Goal: Communication & Community: Answer question/provide support

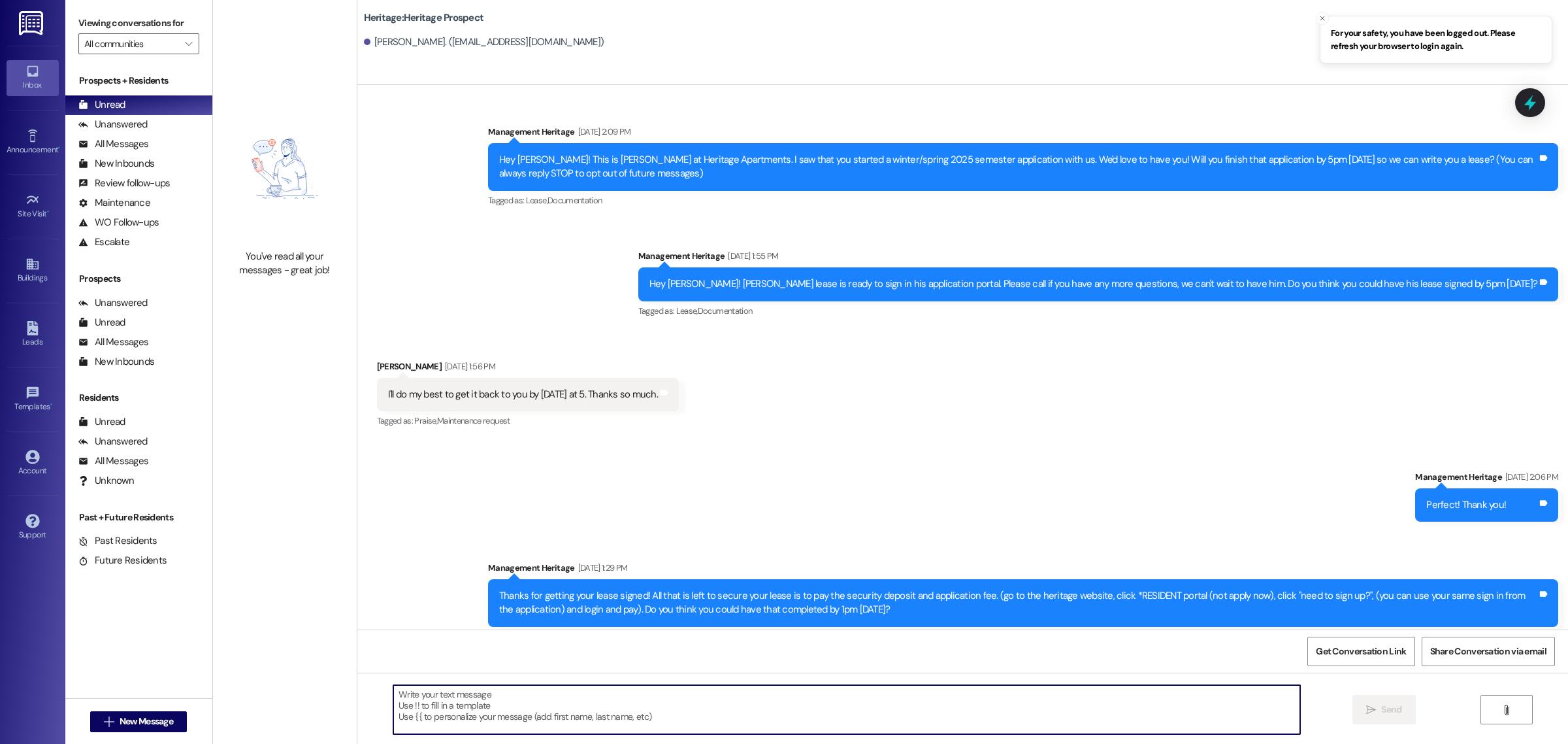
scroll to position [456, 0]
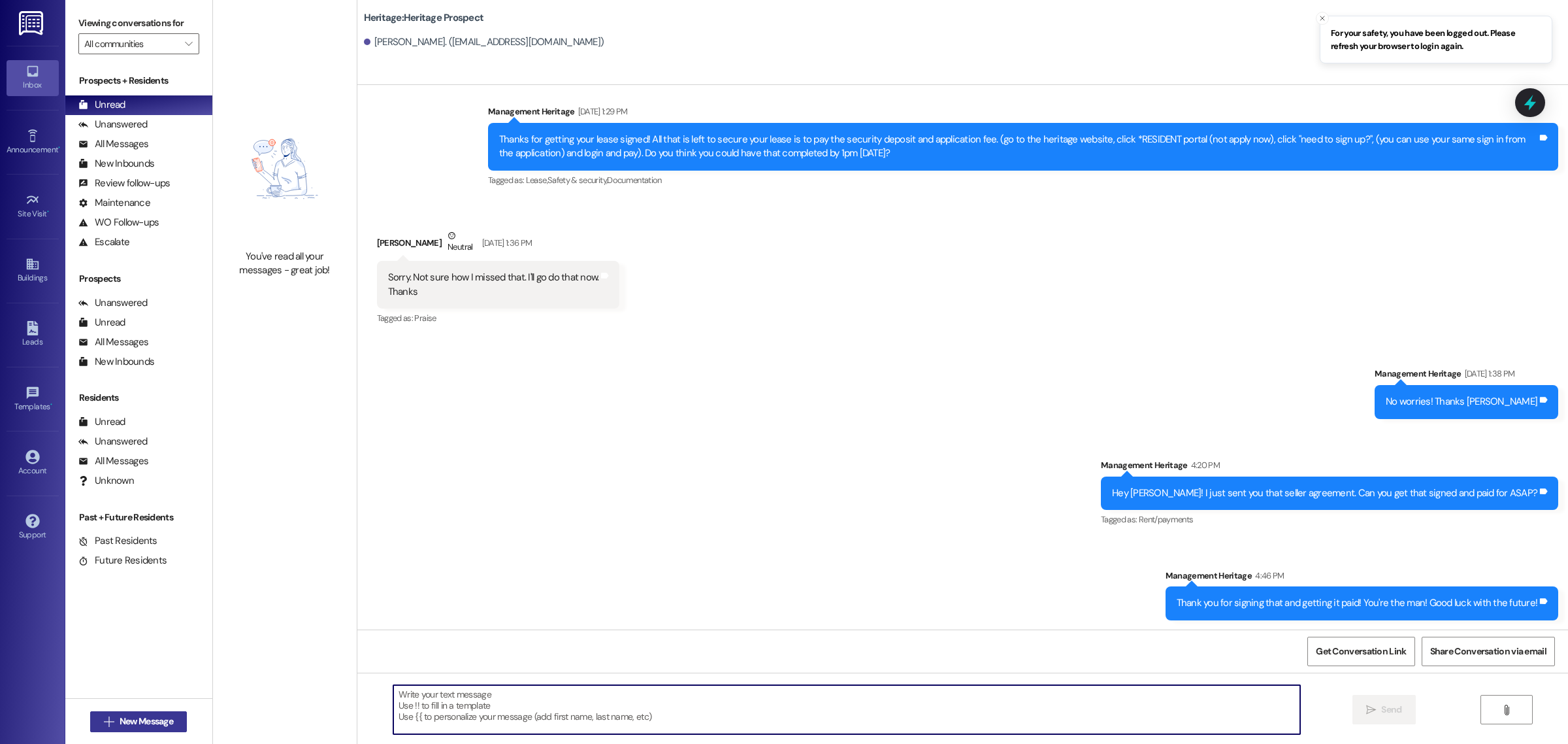
click at [162, 717] on span "New Message" at bounding box center [146, 721] width 54 height 14
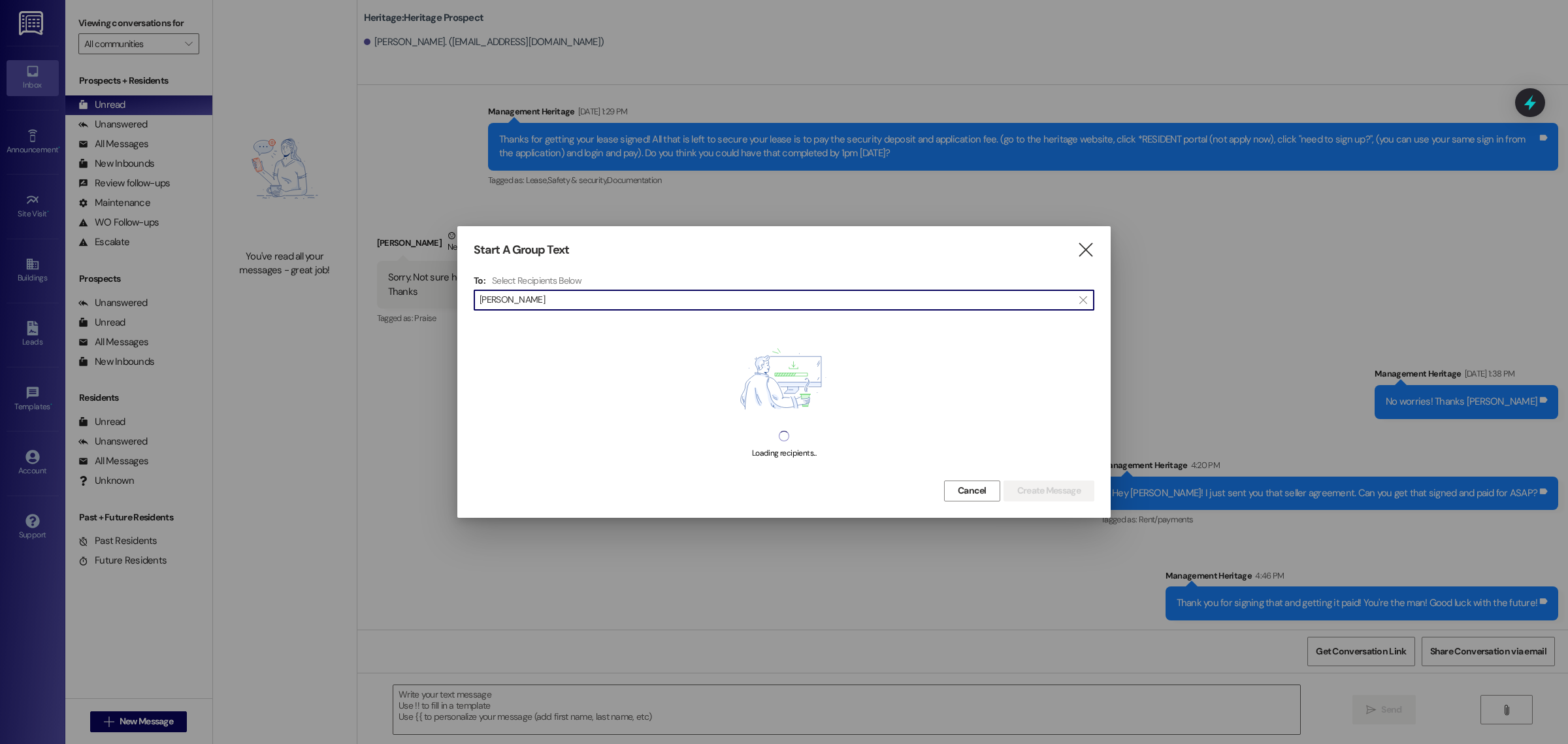
type input "chantelle"
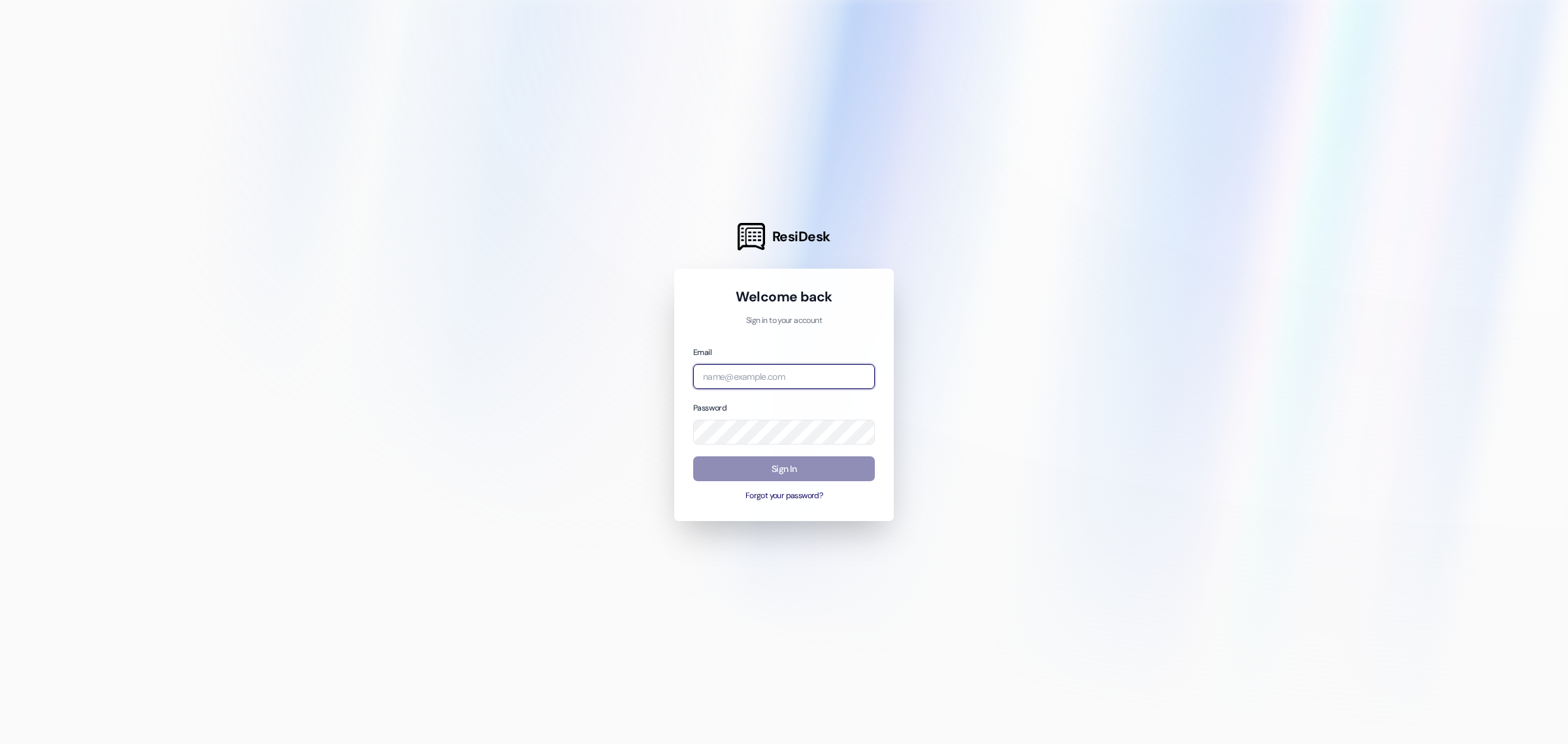
type input "[EMAIL_ADDRESS][DOMAIN_NAME]"
click at [815, 462] on button "Sign In" at bounding box center [783, 469] width 182 height 26
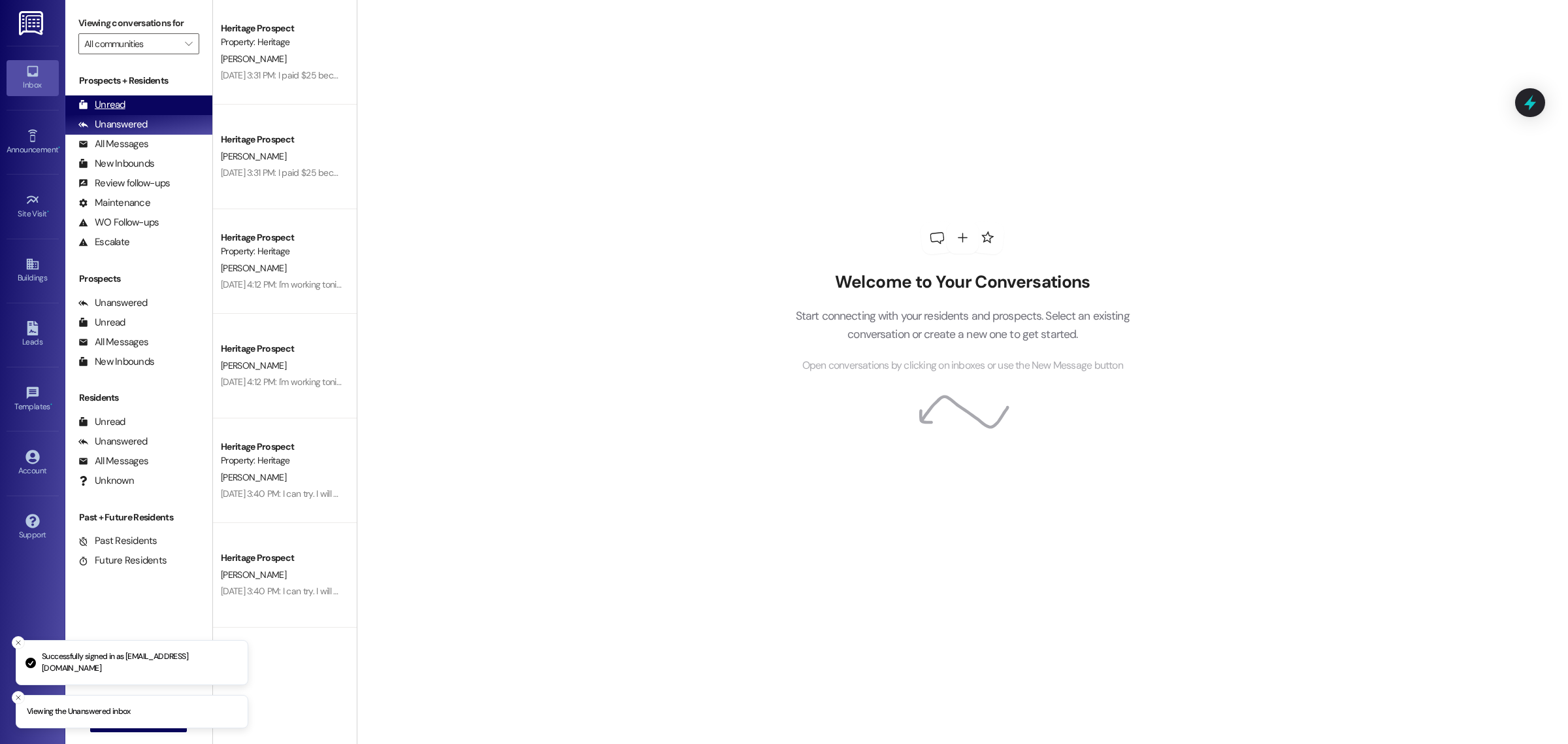
click at [119, 98] on div "Unread" at bounding box center [102, 105] width 47 height 14
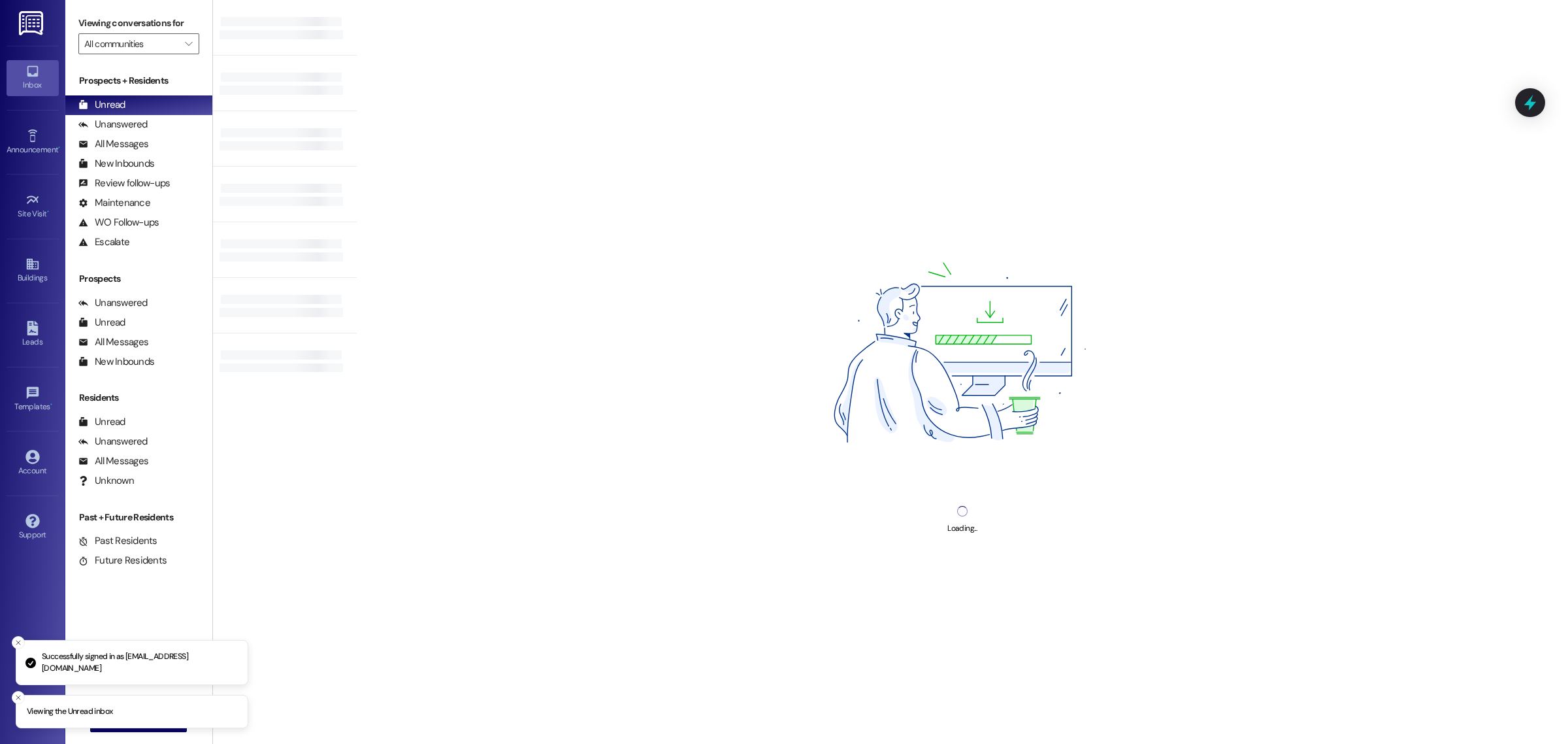
click at [15, 643] on icon "Close toast" at bounding box center [18, 642] width 8 height 8
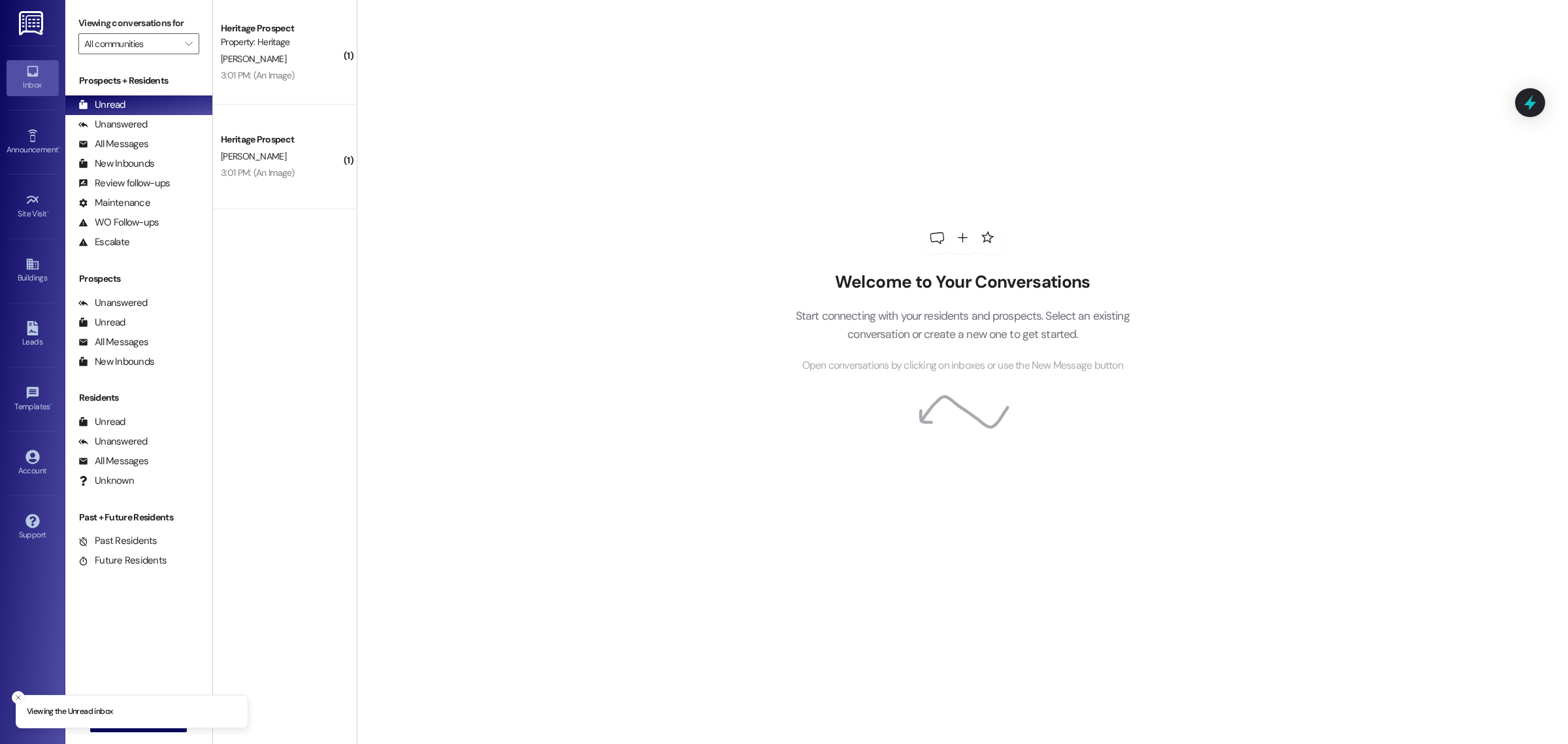
click at [14, 690] on div "Inbox Go to Inbox Announcement • Send A Text Announcement Site Visit • Go to Si…" at bounding box center [33, 372] width 65 height 744
click at [11, 687] on div "Inbox Go to Inbox Announcement • Send A Text Announcement Site Visit • Go to Si…" at bounding box center [33, 372] width 65 height 744
click at [17, 693] on icon "Close toast" at bounding box center [18, 697] width 8 height 8
click at [154, 713] on button " New Message" at bounding box center [139, 722] width 97 height 21
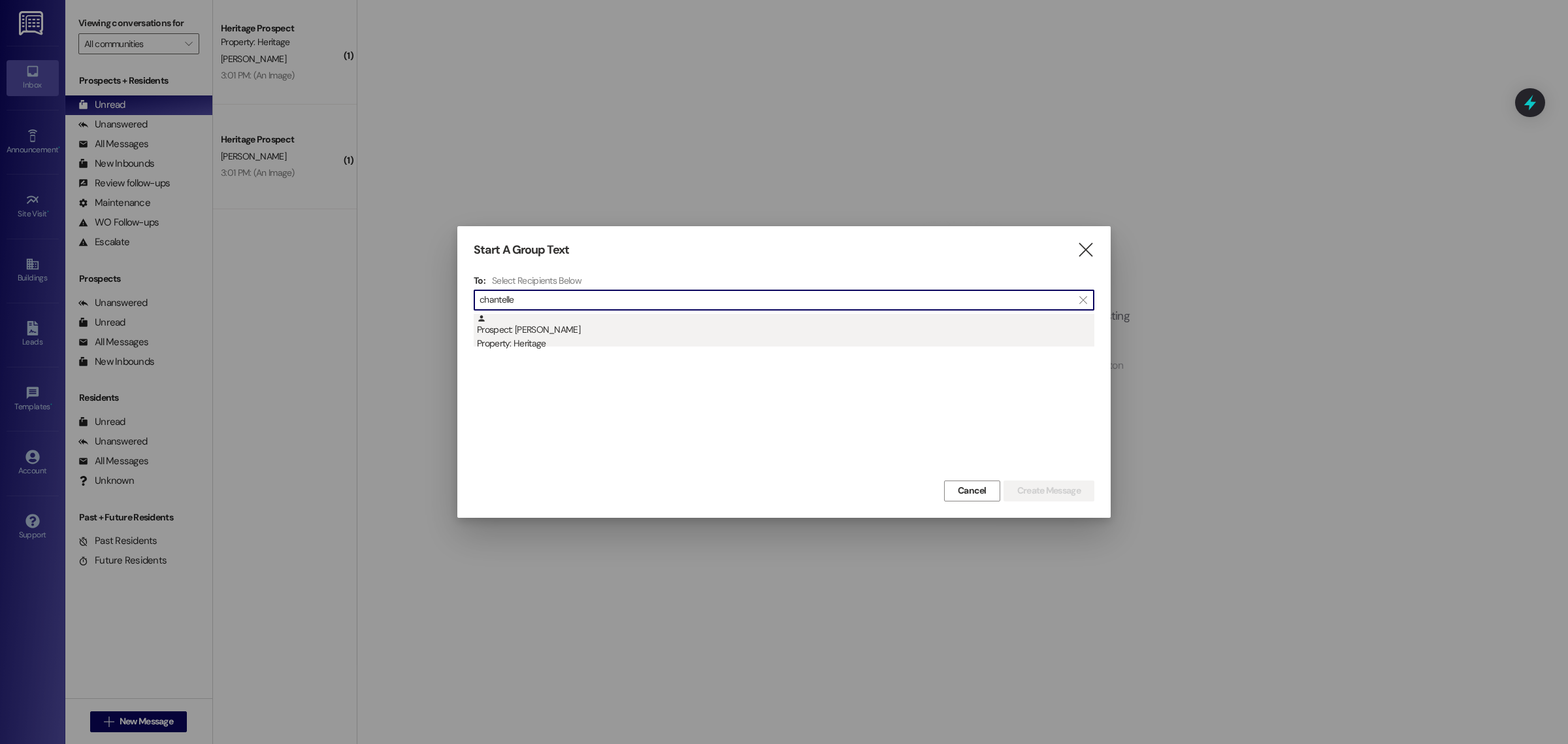
type input "chantelle"
click at [731, 324] on div "Prospect: [PERSON_NAME] Property: Heritage" at bounding box center [786, 332] width 617 height 37
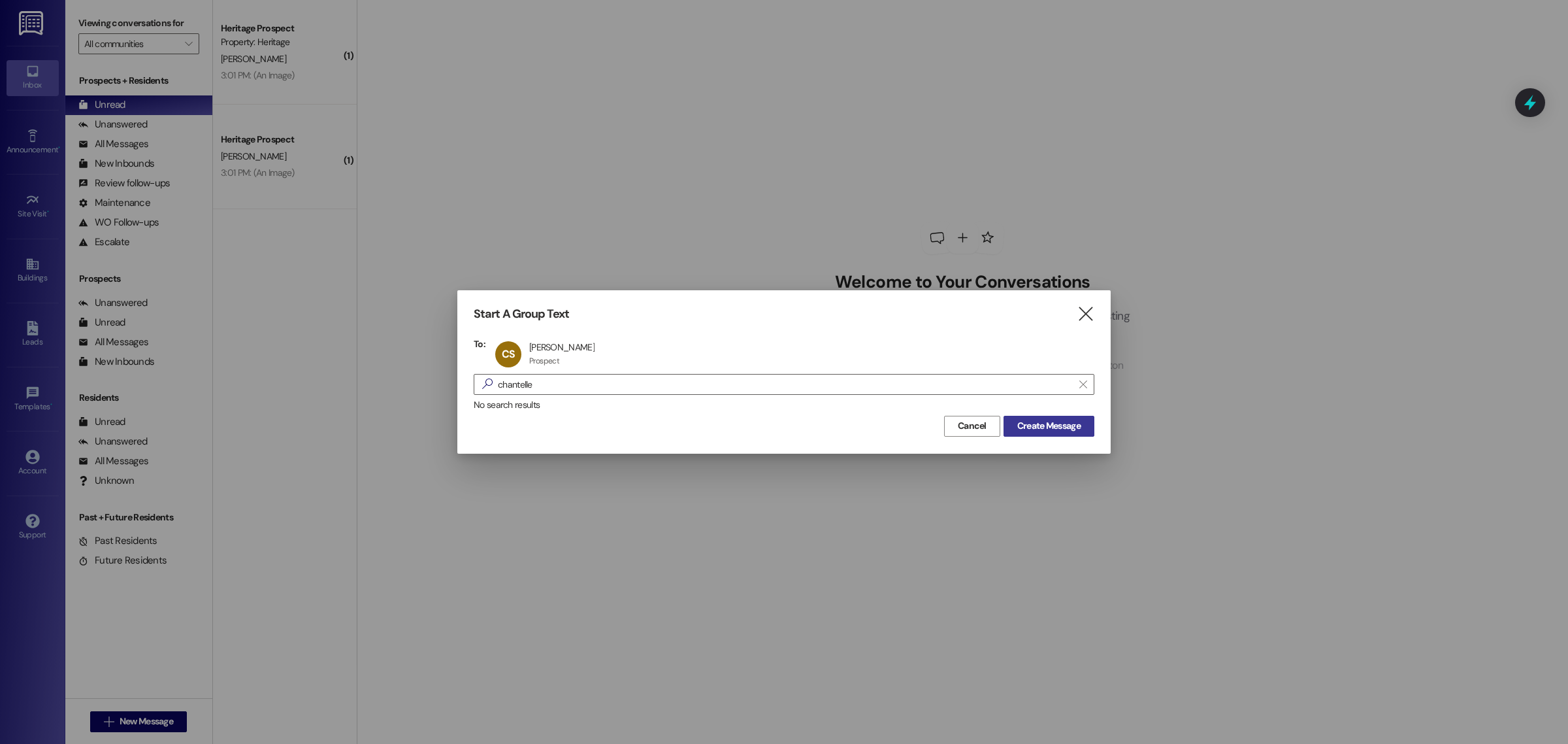
click at [1063, 421] on span "Create Message" at bounding box center [1049, 426] width 63 height 14
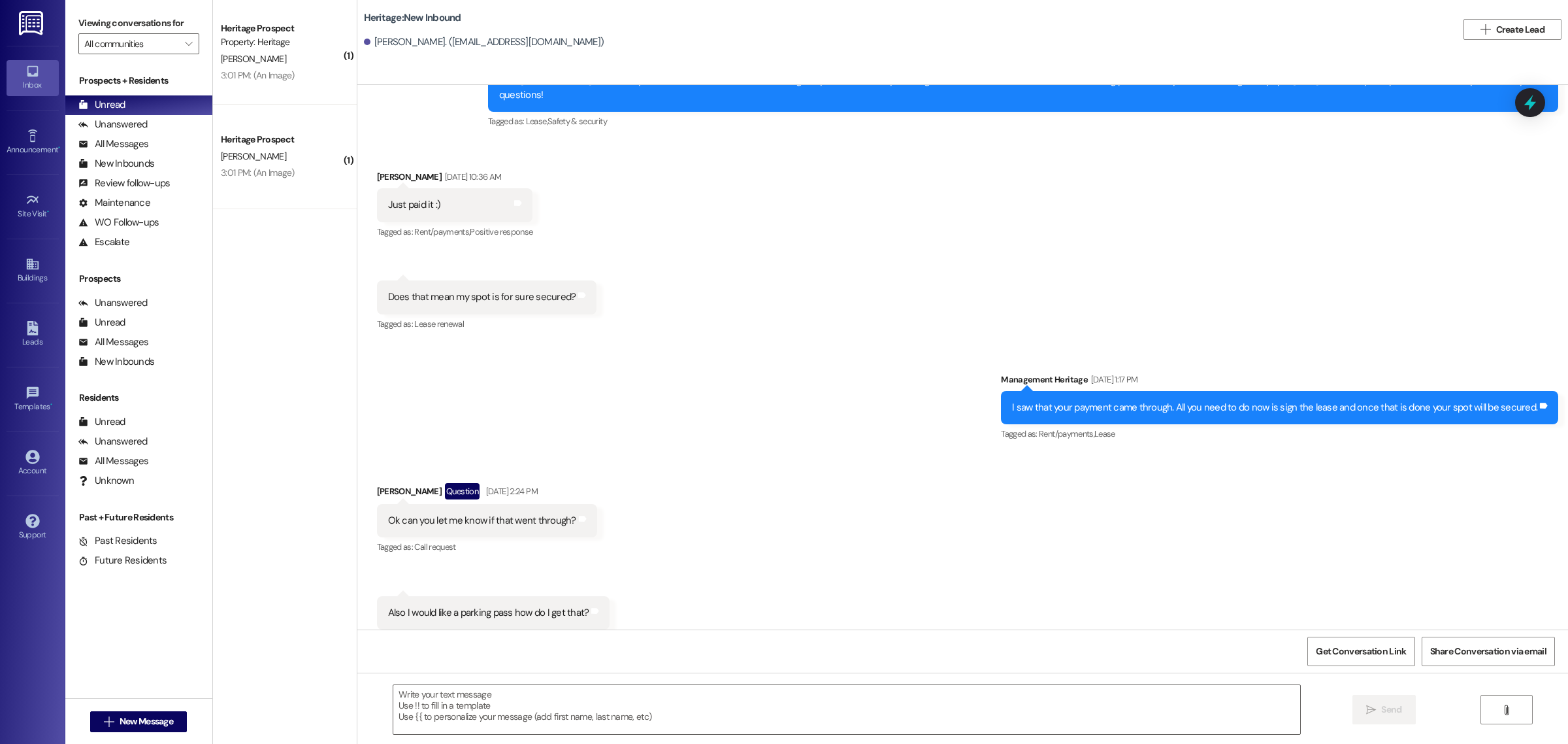
scroll to position [425, 0]
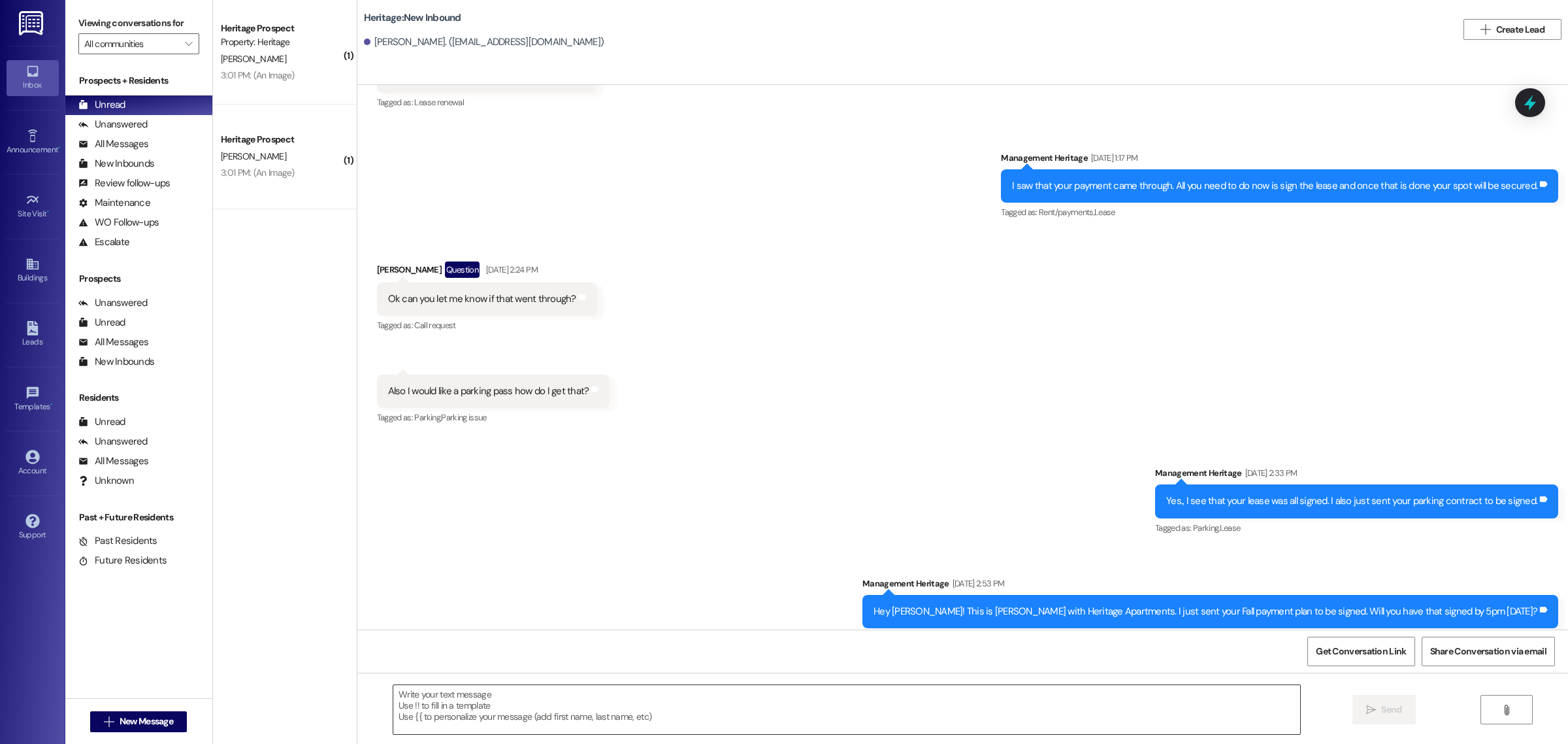
click at [614, 726] on textarea at bounding box center [846, 710] width 907 height 49
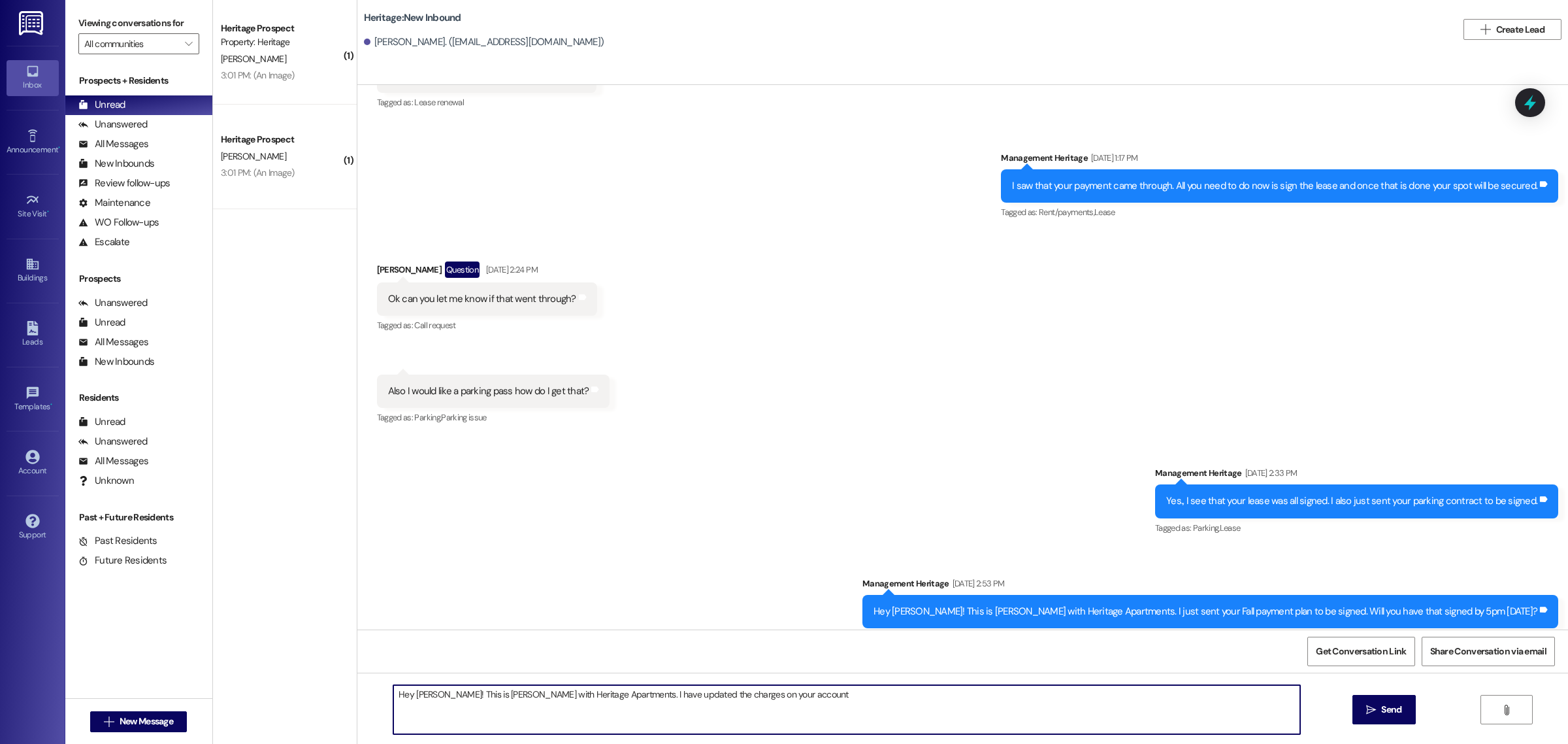
type textarea "Hey [PERSON_NAME]! This is [PERSON_NAME] with Heritage Apartments. I have updat…"
click at [614, 726] on textarea "Hey [PERSON_NAME]! This is [PERSON_NAME] with Heritage Apartments. I have updat…" at bounding box center [846, 710] width 907 height 49
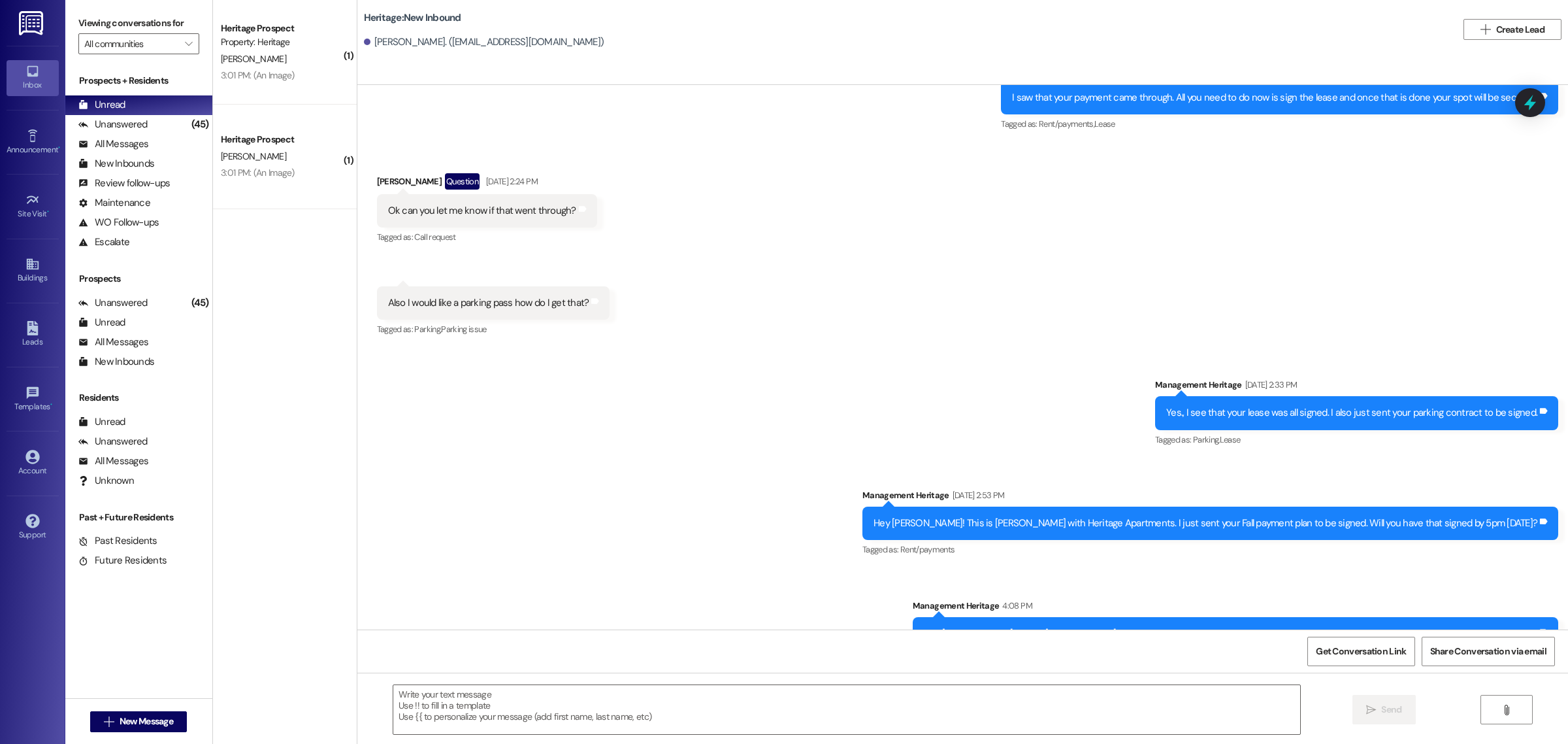
scroll to position [515, 0]
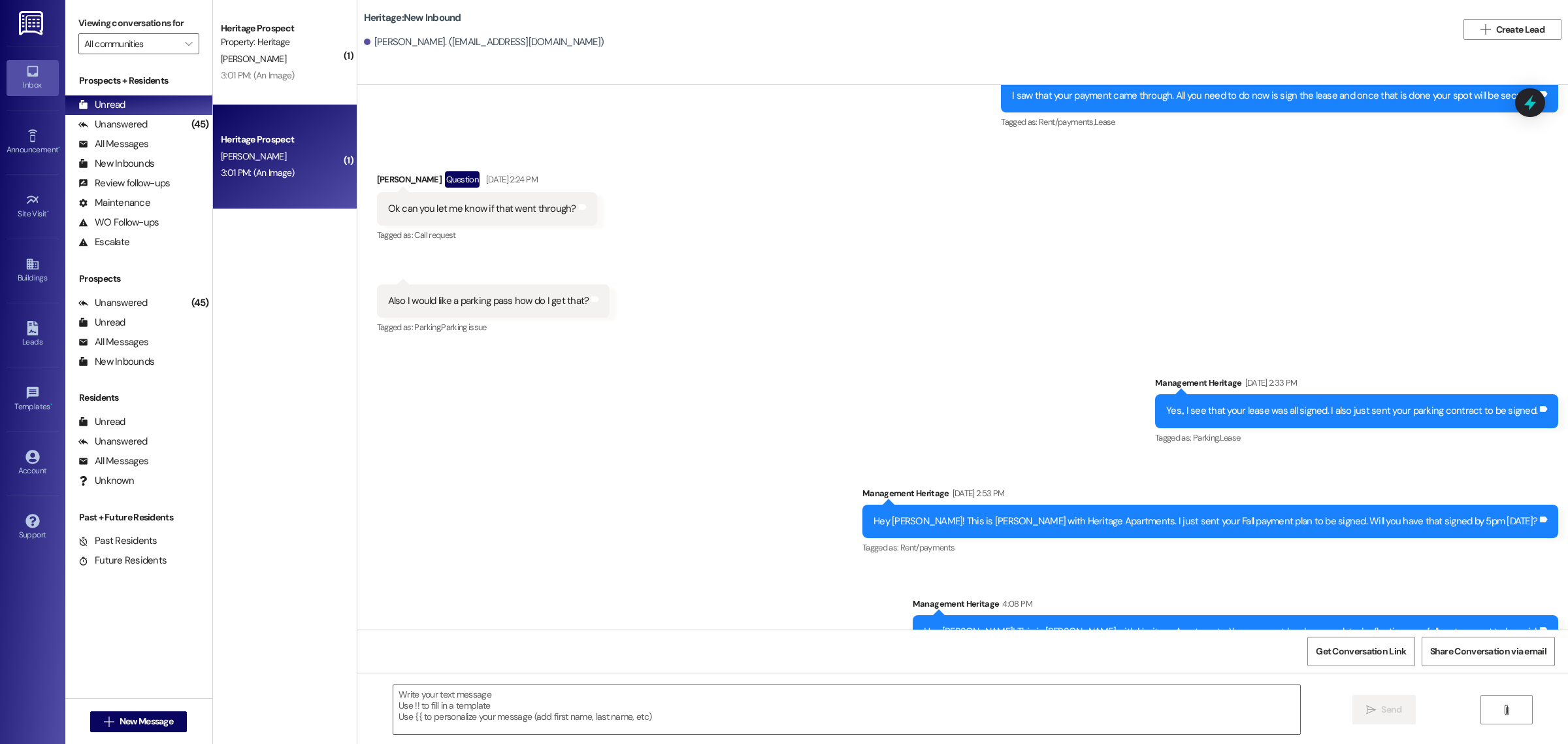
click at [271, 145] on div "Heritage Prospect" at bounding box center [280, 140] width 120 height 14
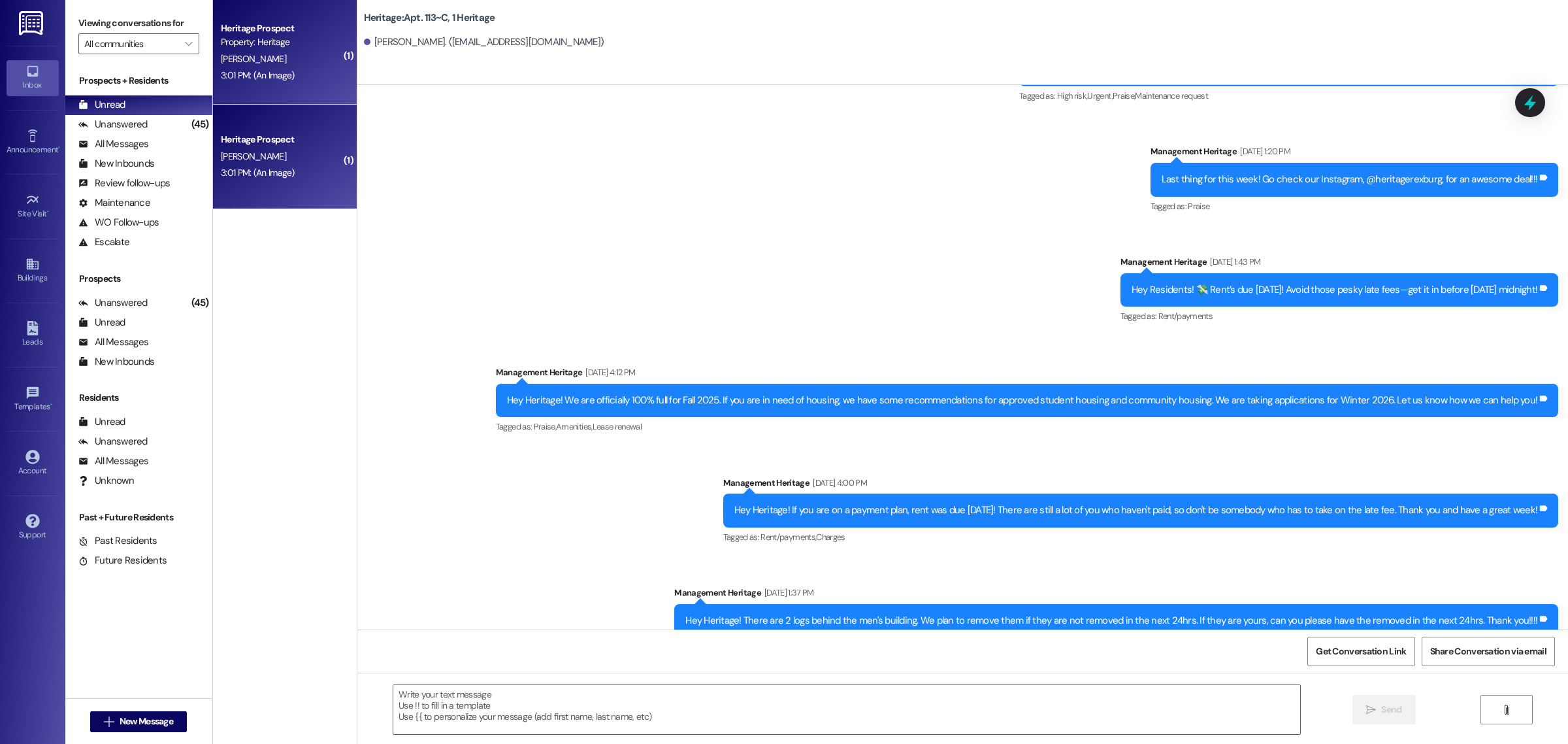
scroll to position [5736, 0]
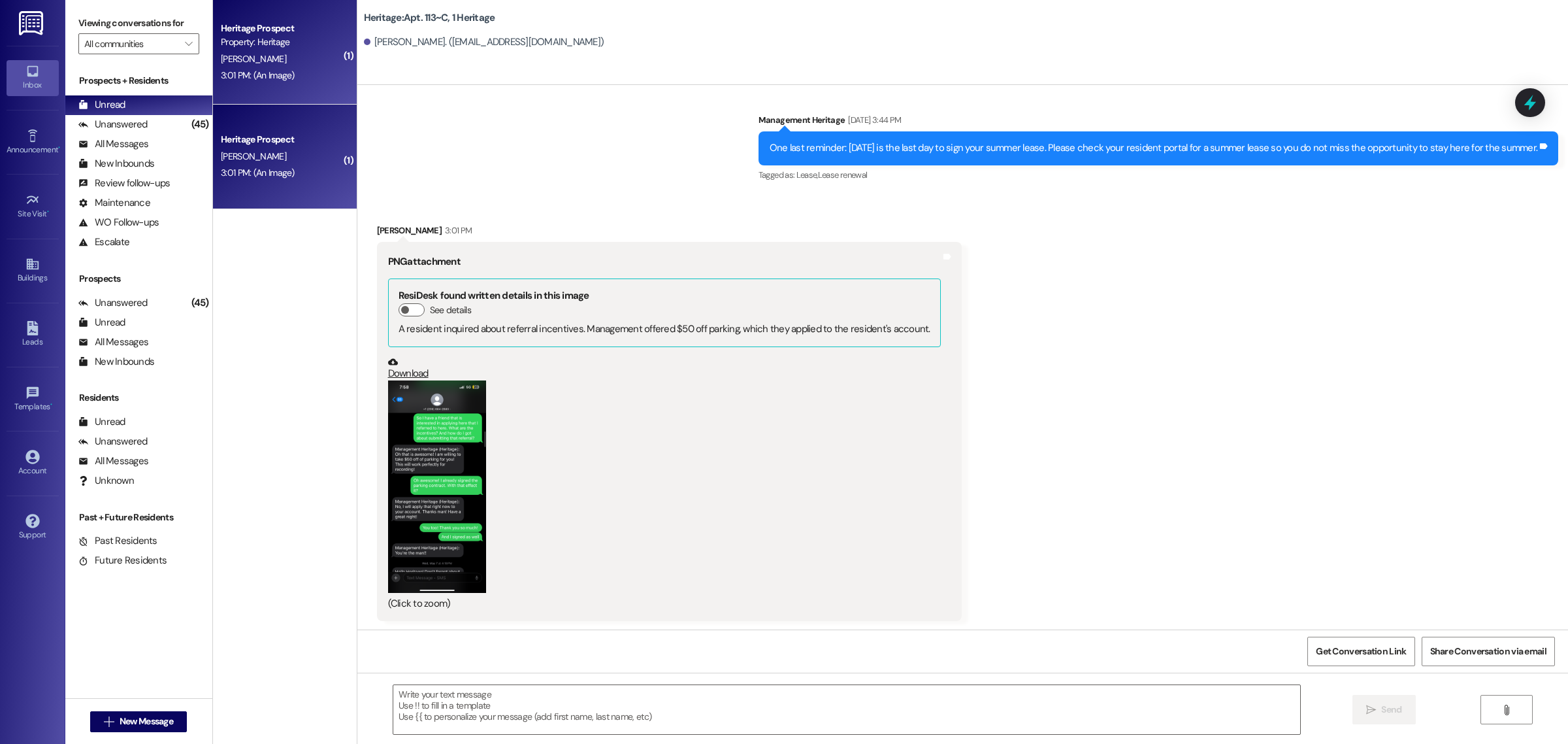
click at [445, 439] on button "Zoom image" at bounding box center [436, 487] width 98 height 213
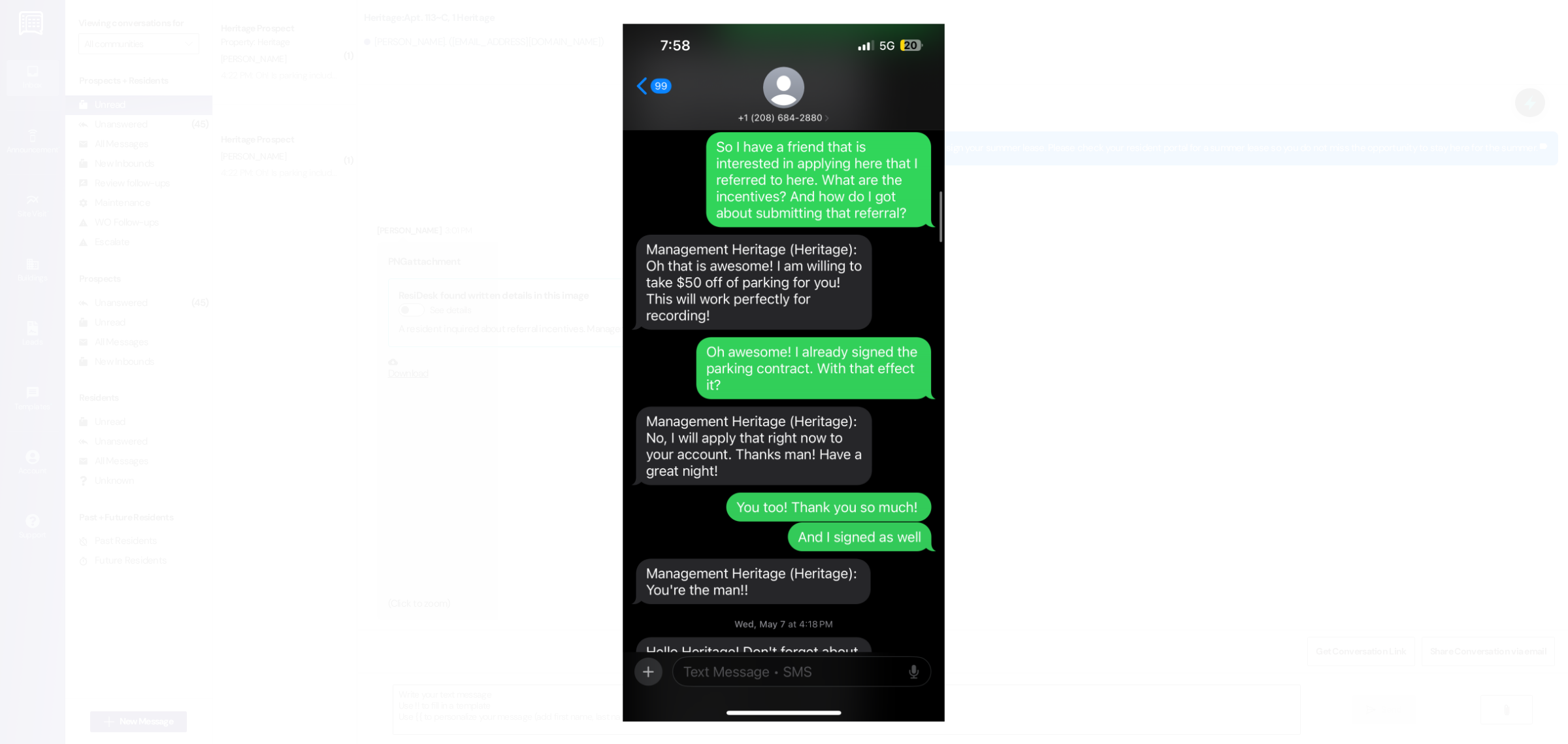
click at [1228, 211] on button "Unzoom image" at bounding box center [784, 372] width 1568 height 744
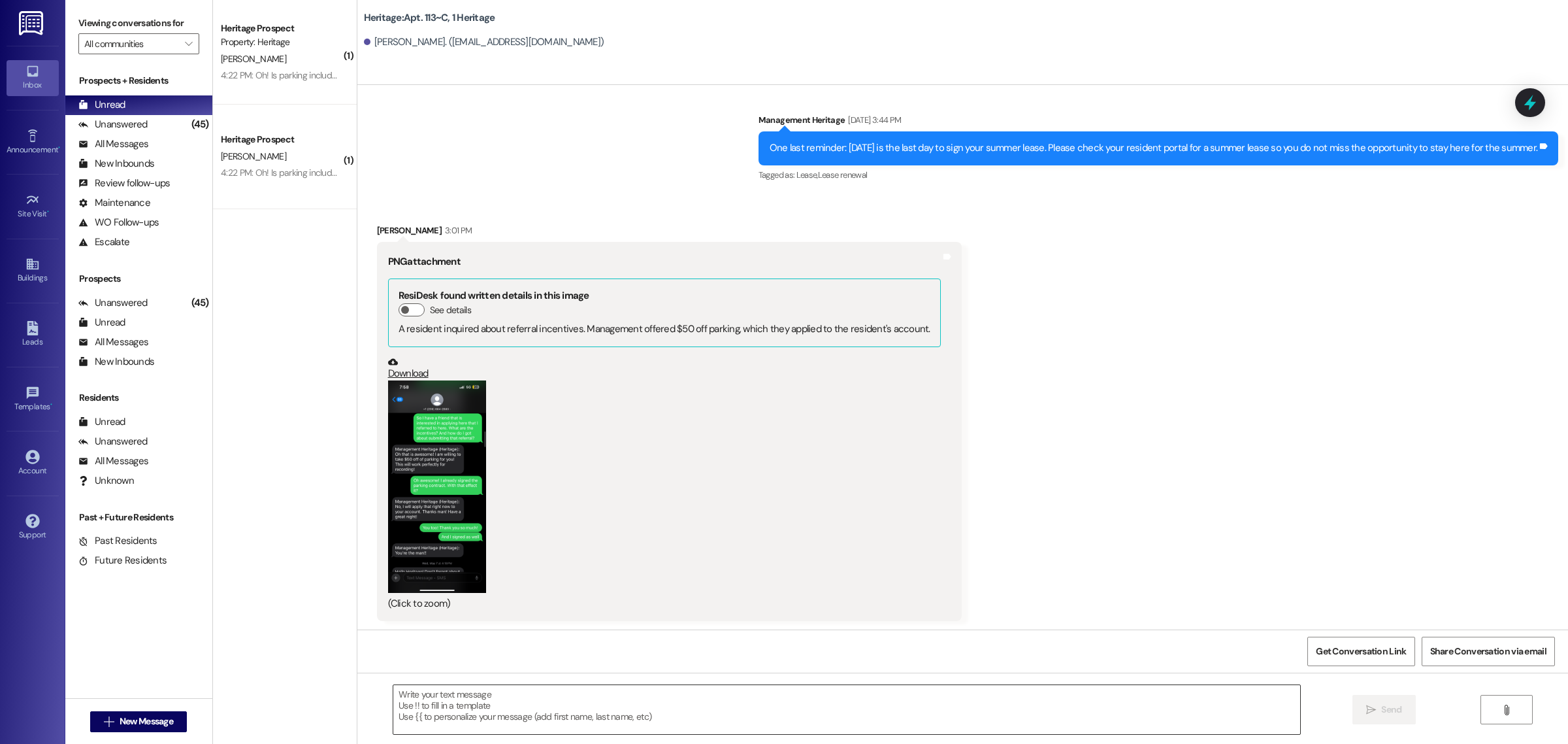
click at [546, 706] on textarea at bounding box center [846, 710] width 907 height 49
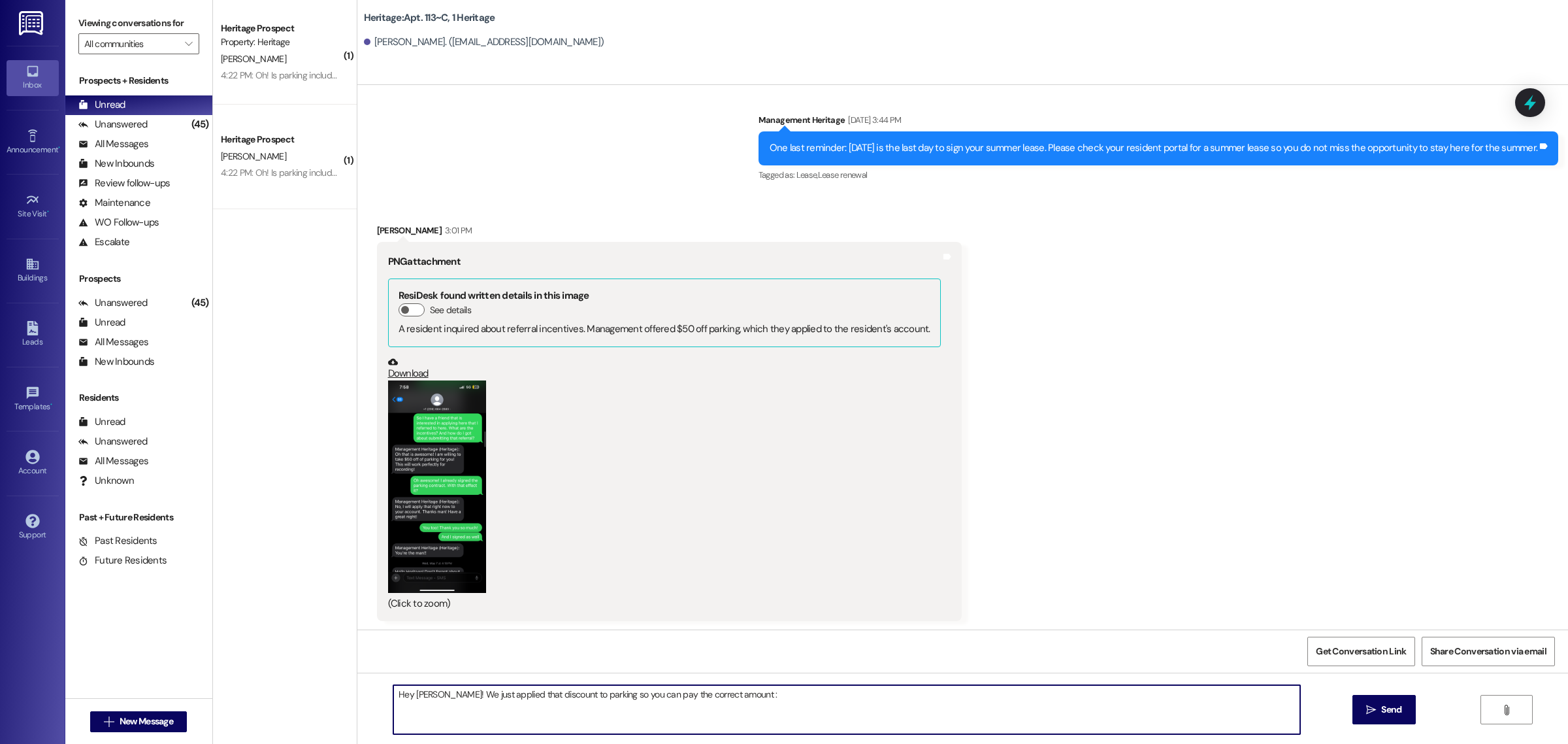
type textarea "Hey [PERSON_NAME]! We just applied that discount to parking so you can pay the …"
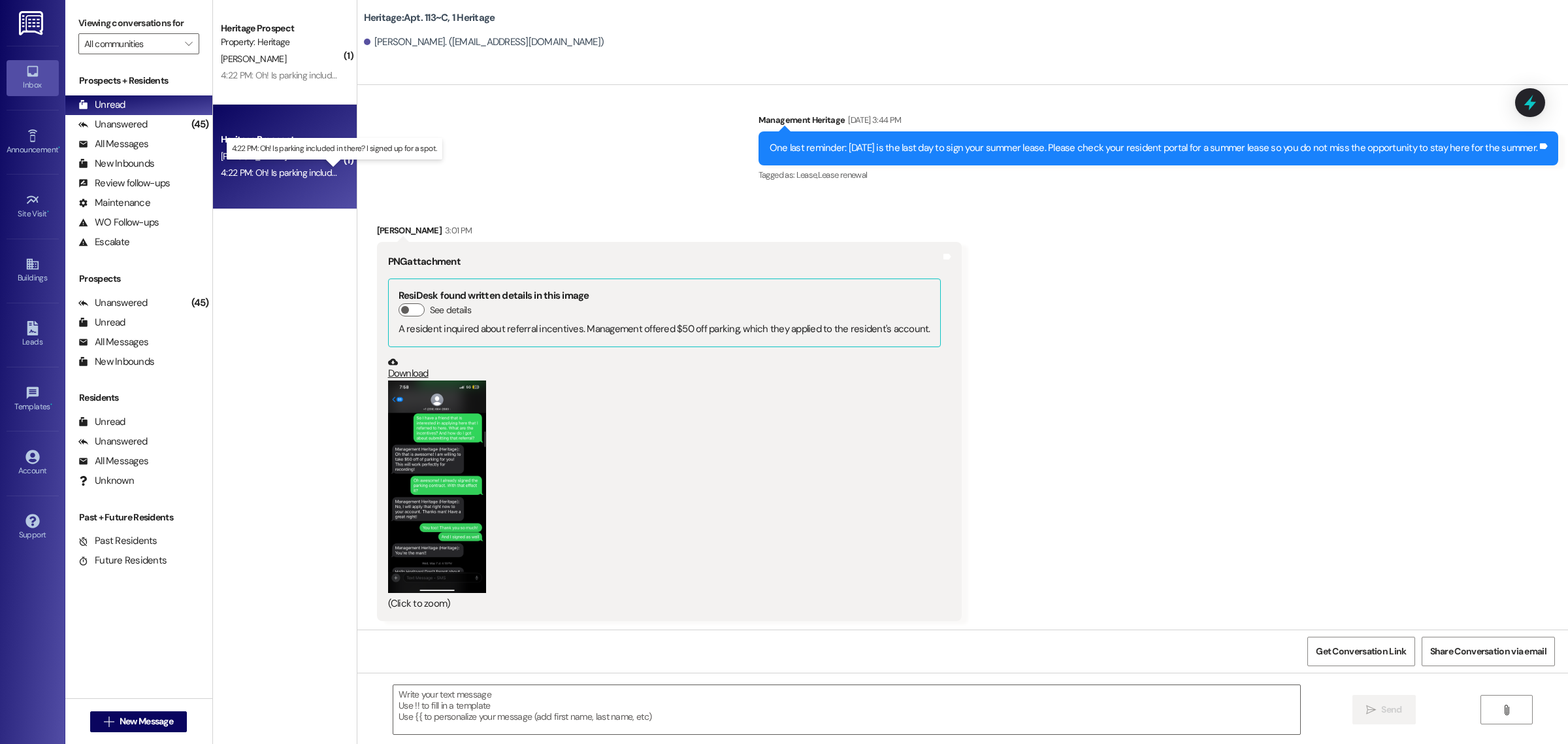
click at [255, 173] on div "4:22 PM: Oh! Is parking included in there? I signed up for a spot. 4:22 PM: Oh!…" at bounding box center [340, 172] width 240 height 11
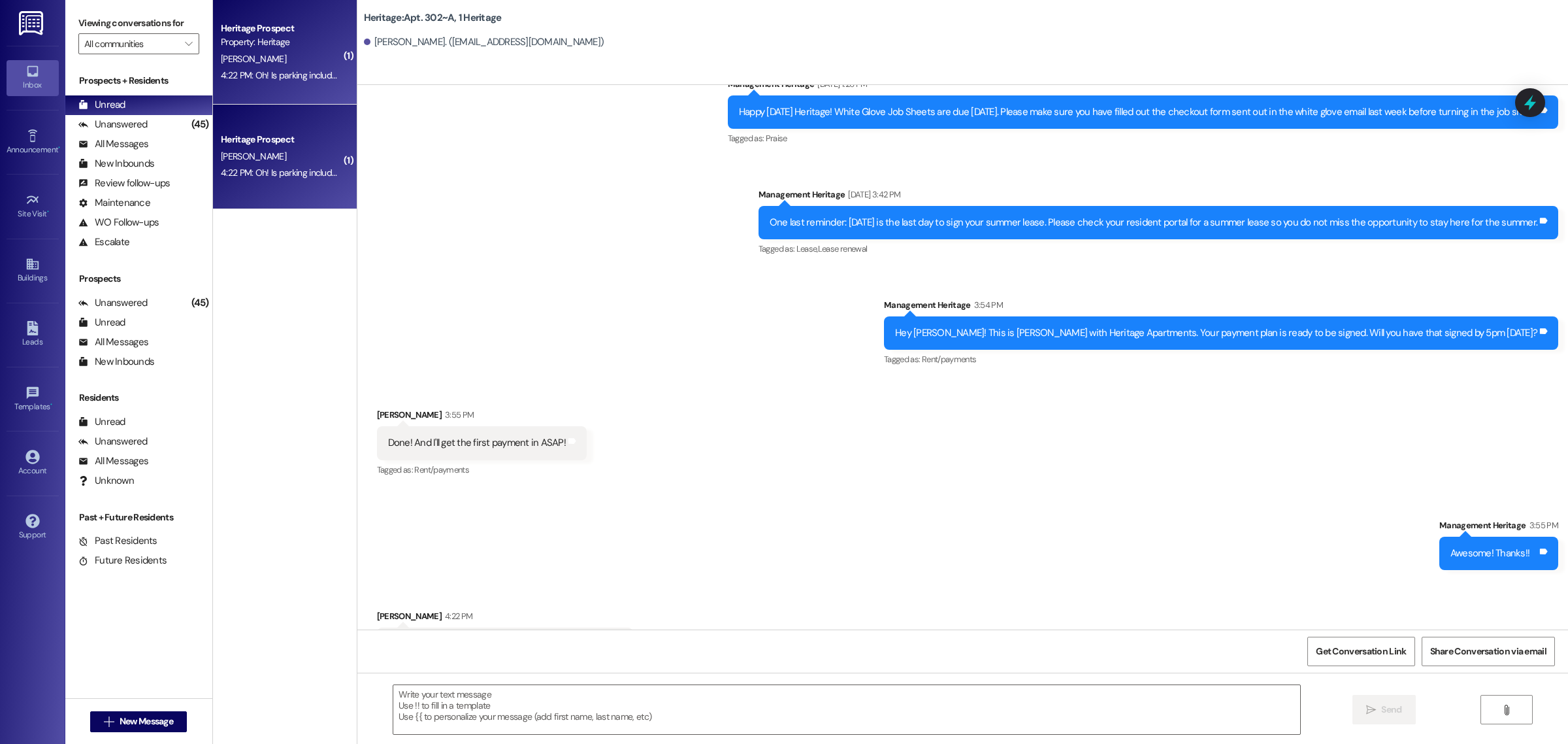
scroll to position [5171, 0]
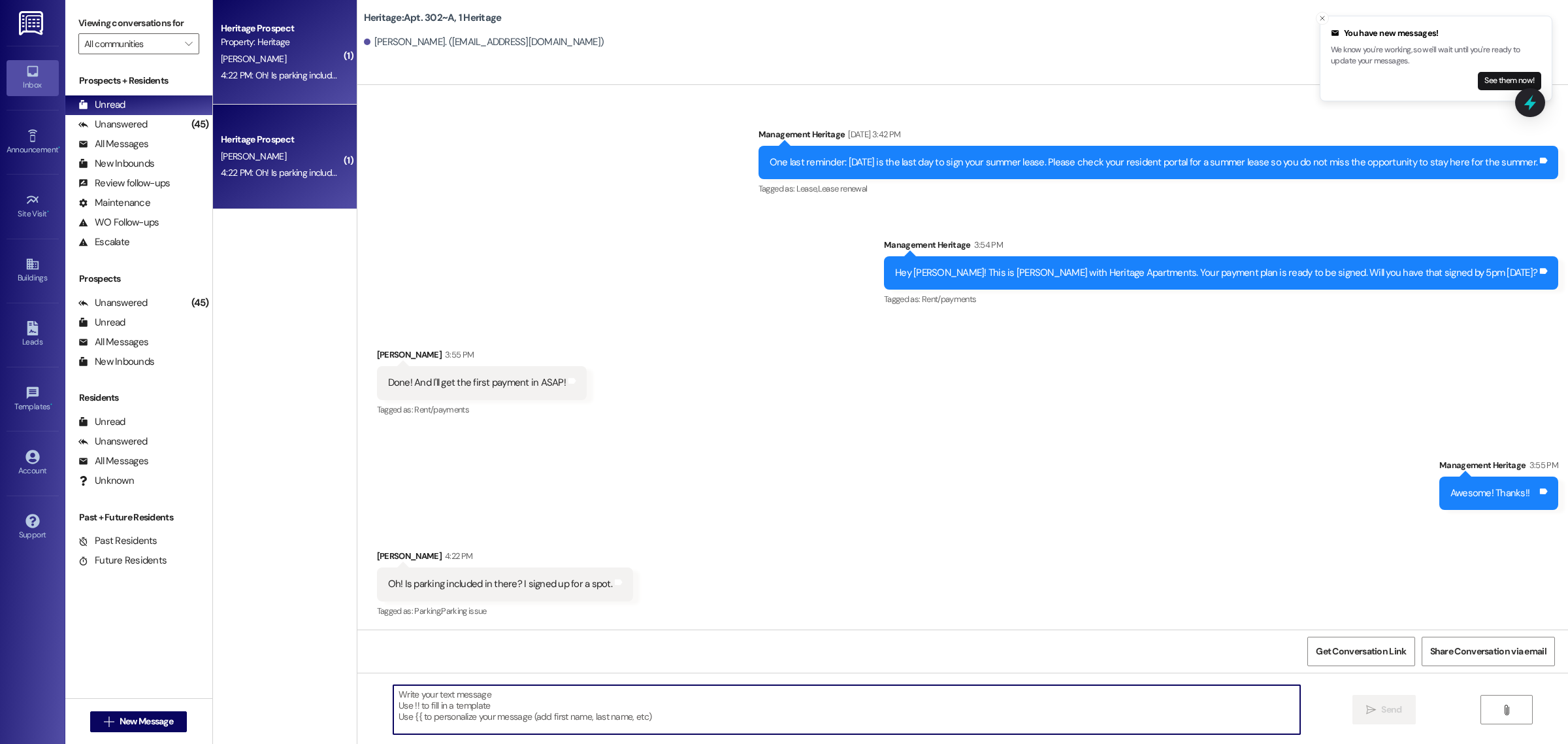
click at [468, 697] on textarea at bounding box center [846, 710] width 907 height 49
type textarea "No, you have Winter parking, but not Fall."
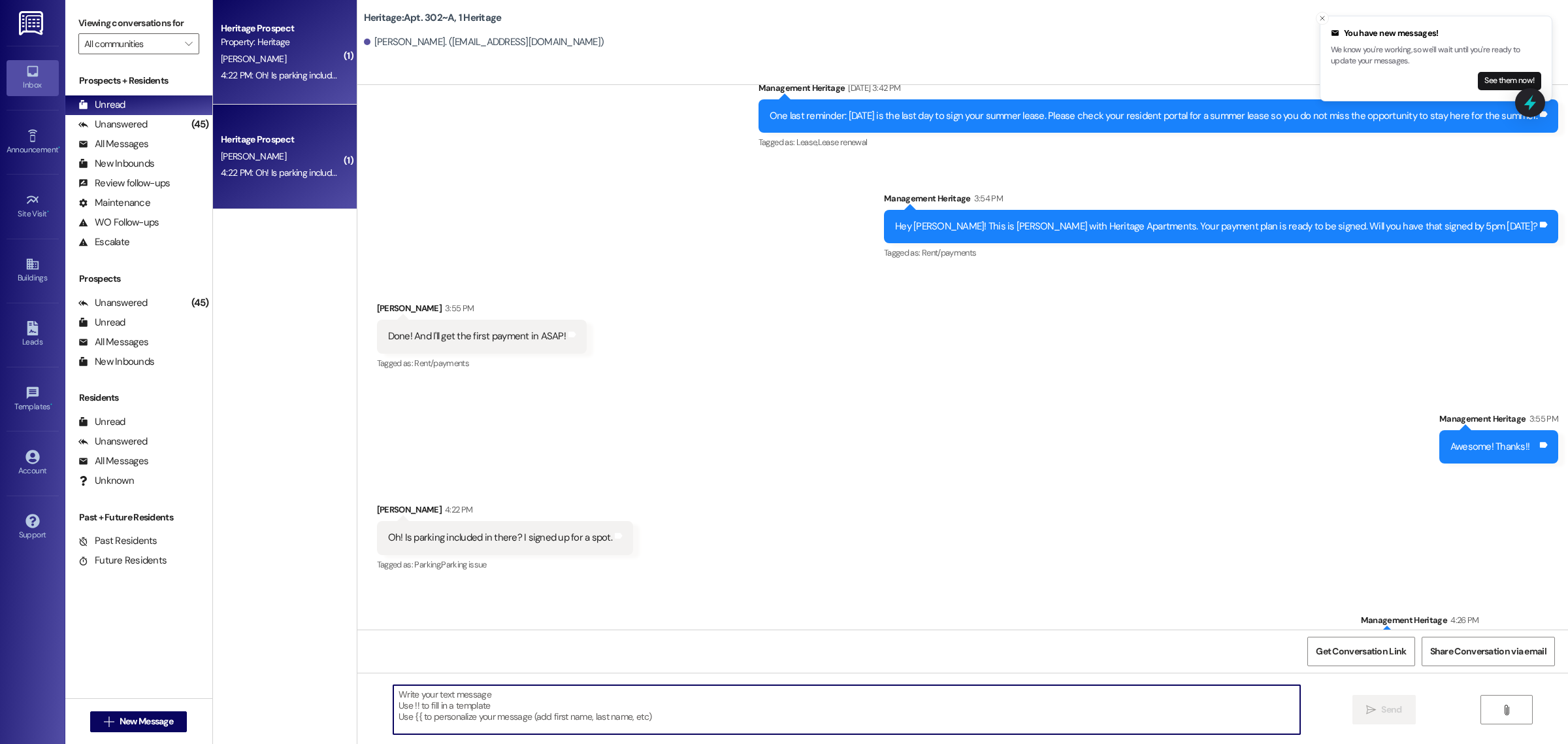
scroll to position [5262, 0]
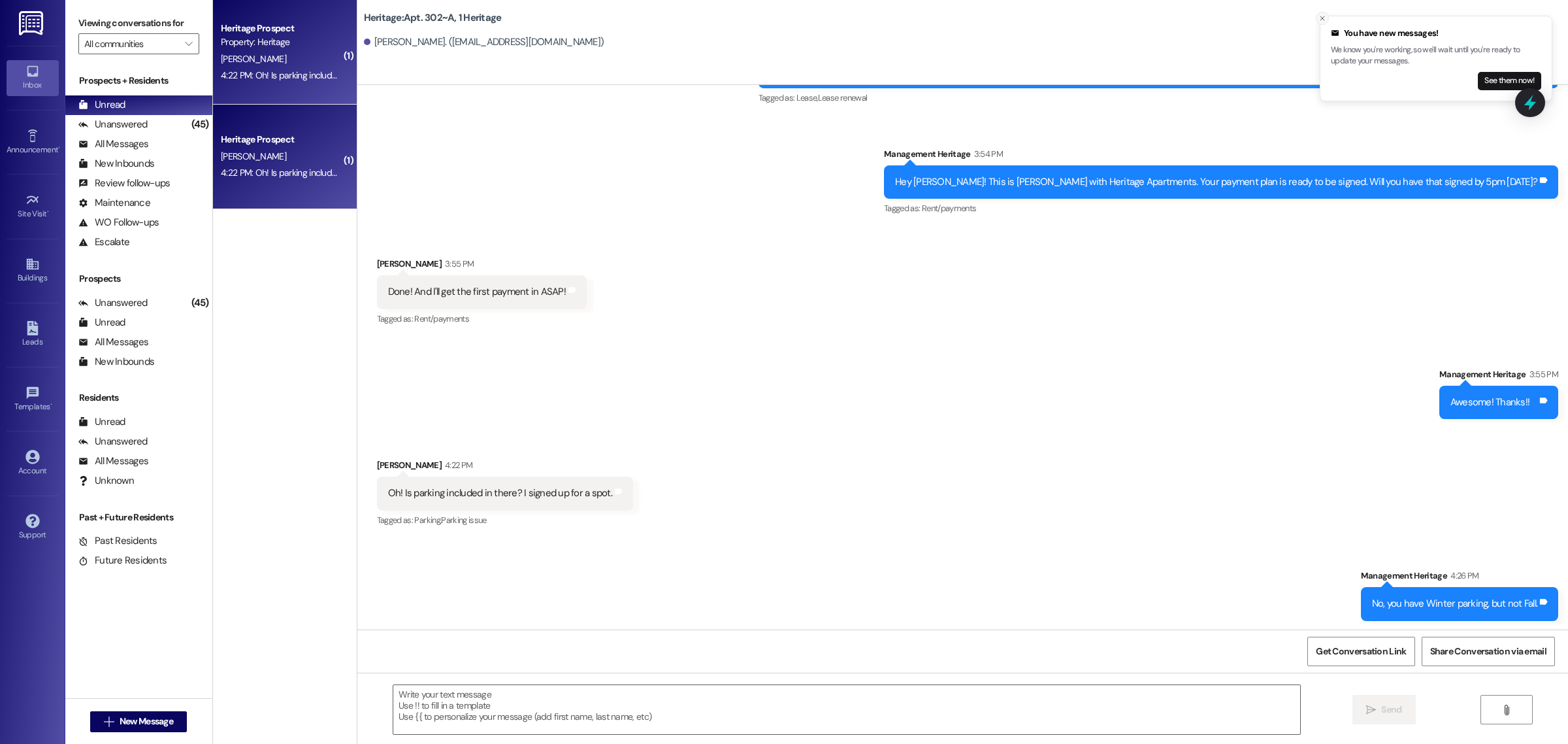
click at [1321, 18] on icon "Close toast" at bounding box center [1322, 18] width 8 height 8
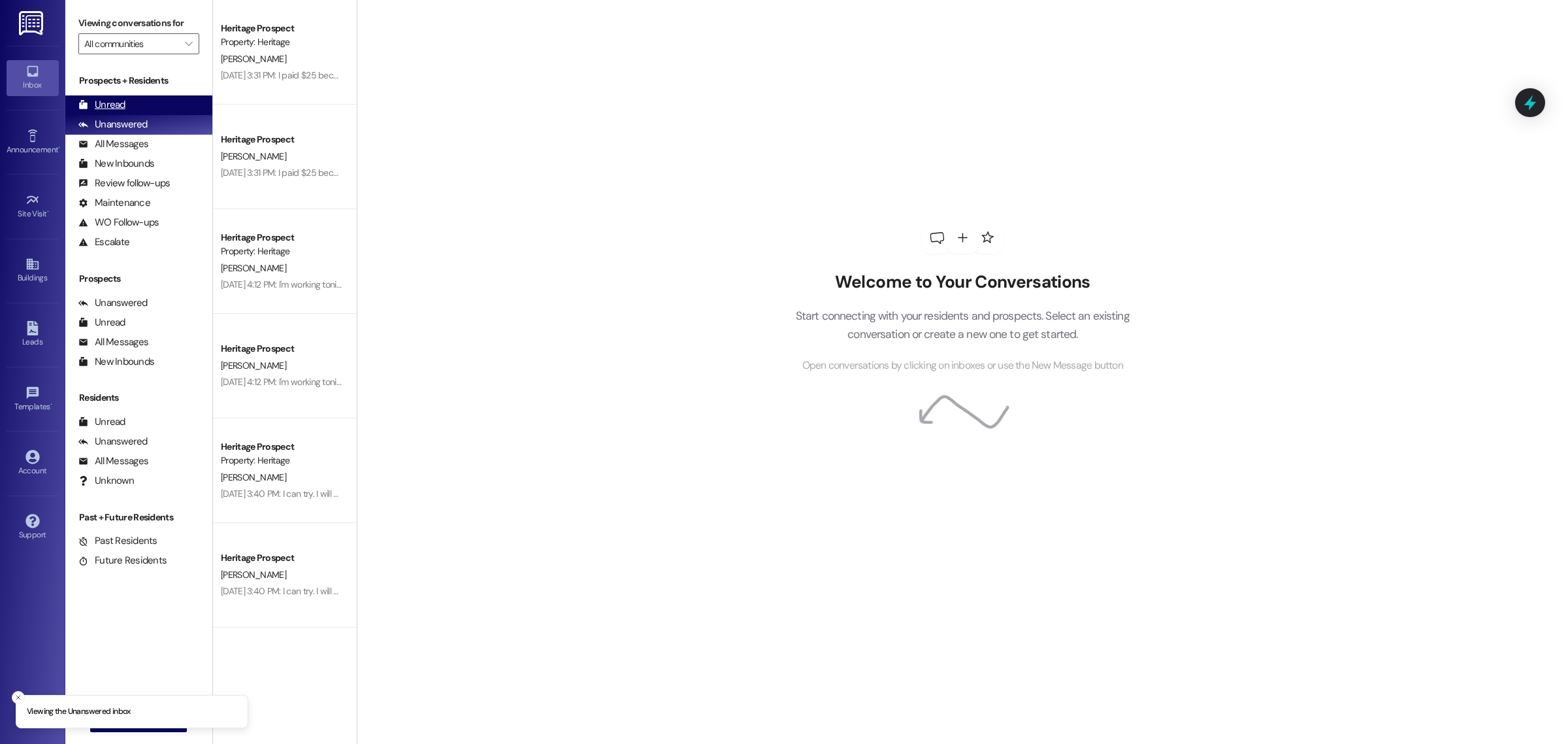
click at [164, 103] on div "Unread (0)" at bounding box center [138, 106] width 147 height 19
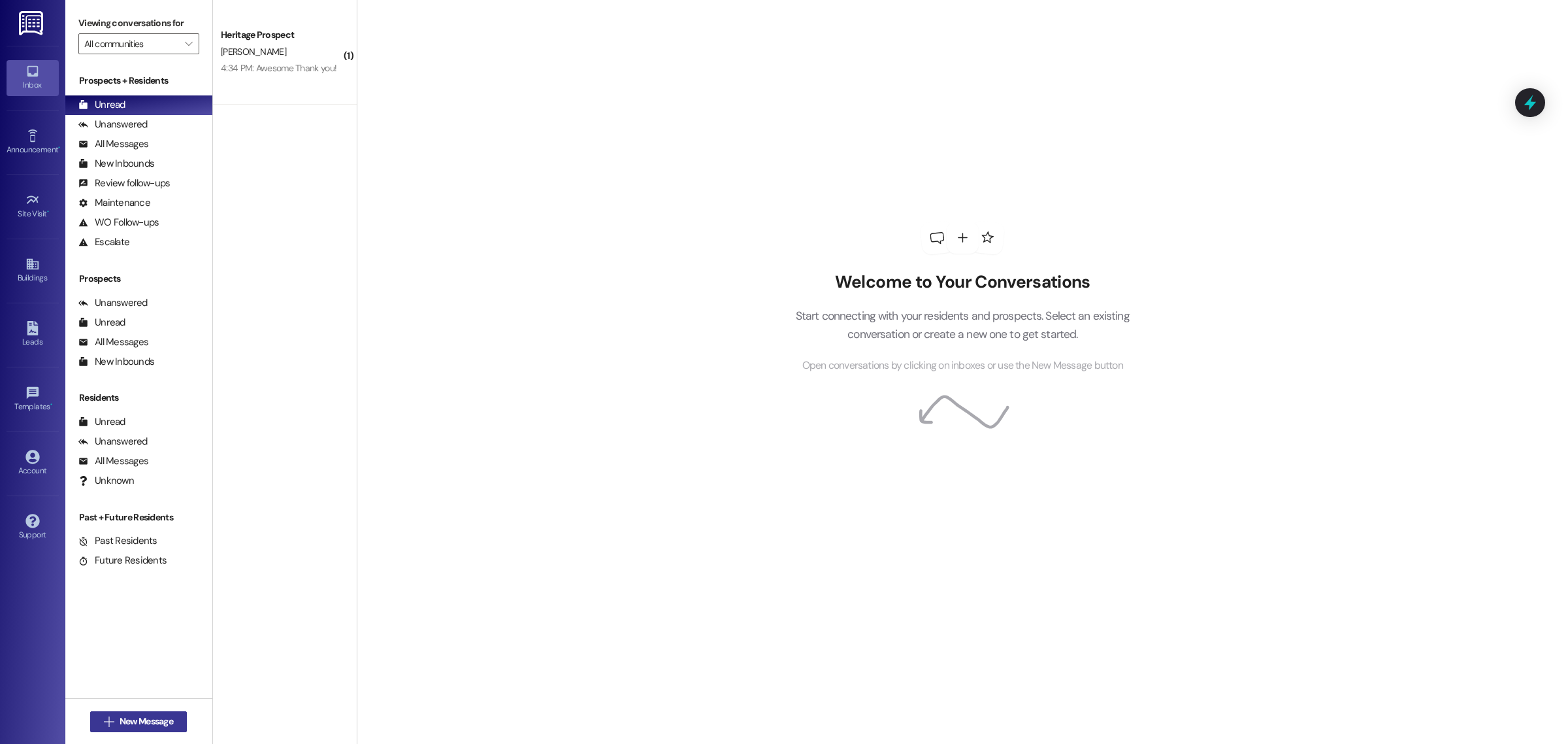
click at [162, 713] on button " New Message" at bounding box center [139, 722] width 97 height 21
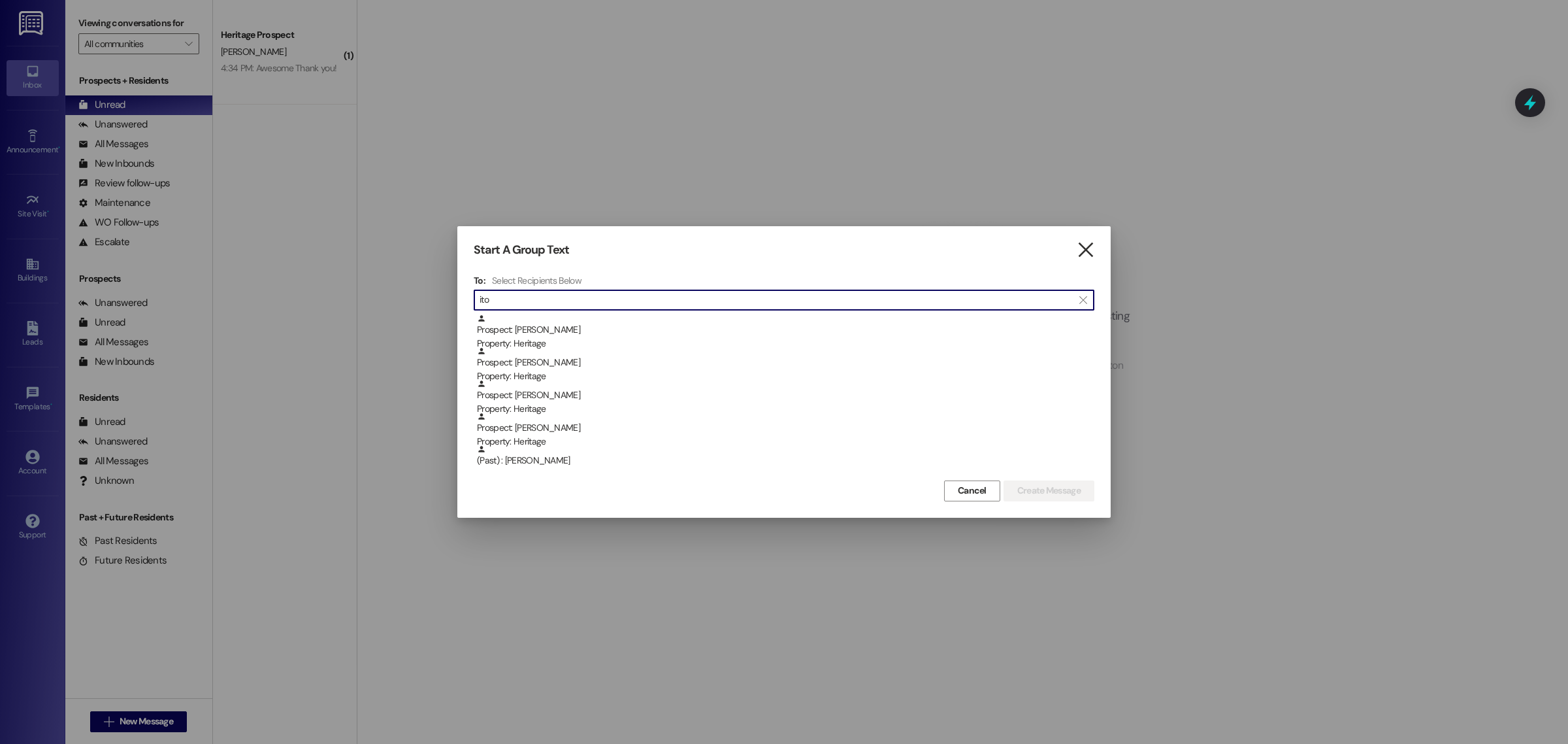
type input "ito"
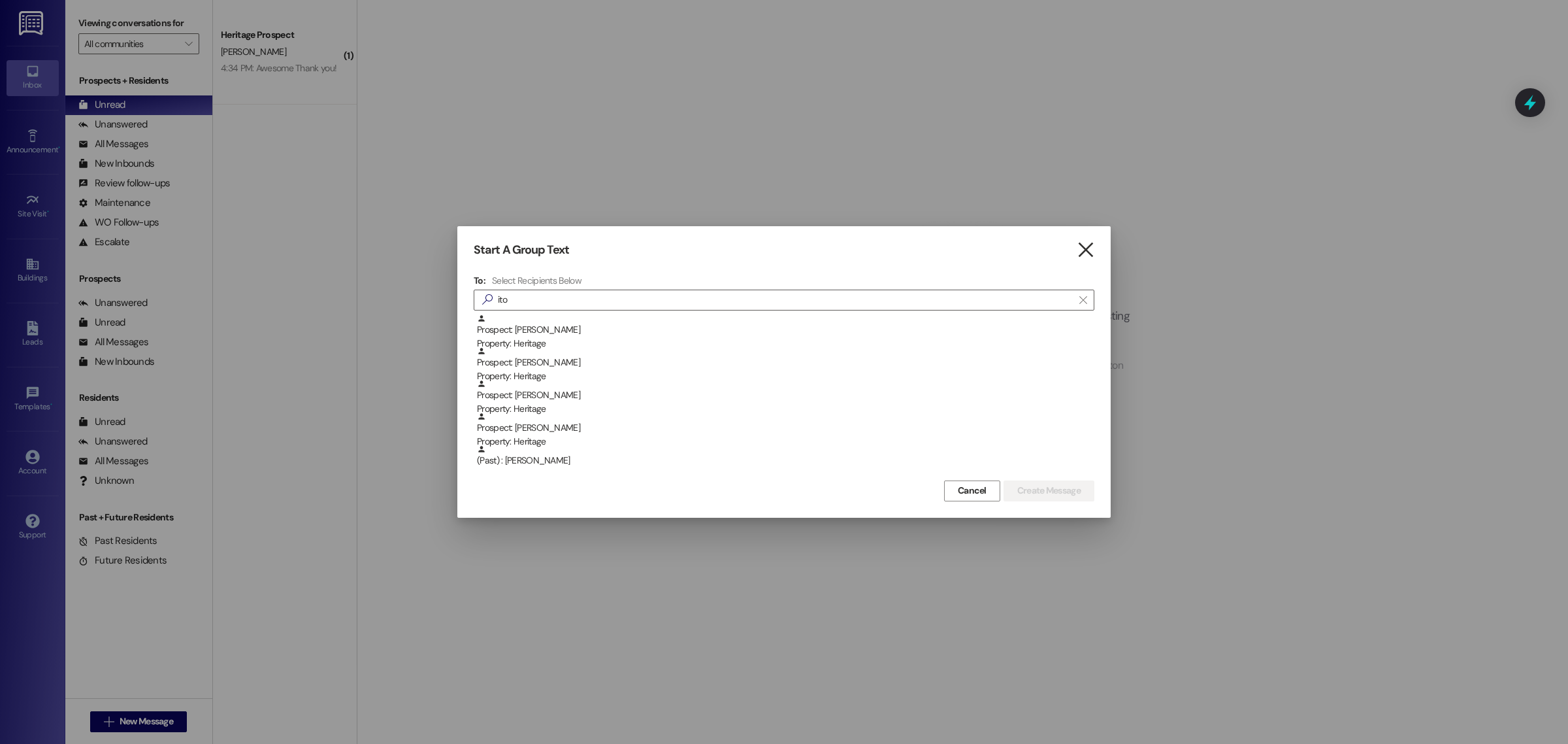
click at [1085, 257] on icon "" at bounding box center [1085, 250] width 18 height 14
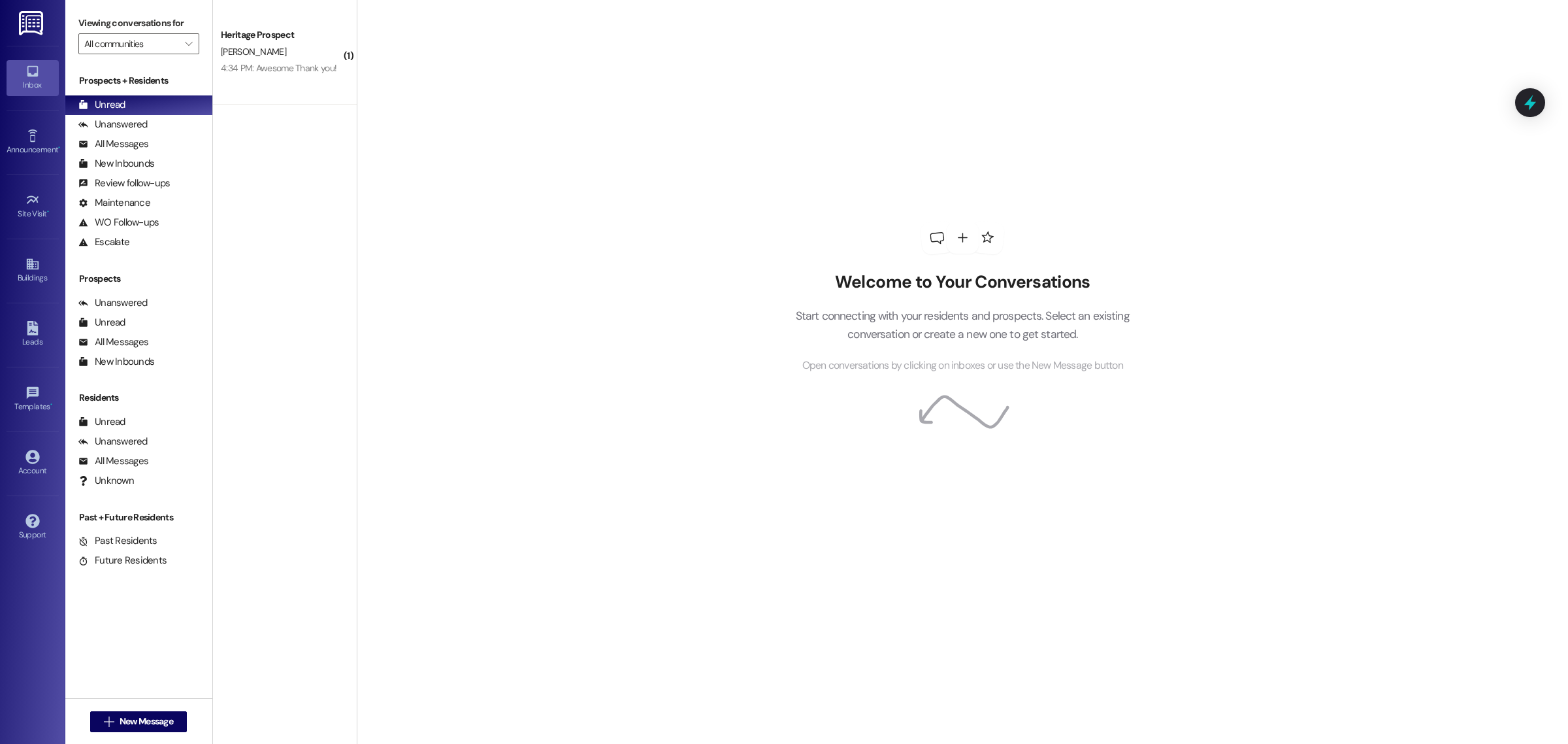
click at [948, 184] on div "Welcome to Your Conversations Start connecting with your residents and prospect…" at bounding box center [962, 297] width 392 height 594
click at [162, 726] on span "New Message" at bounding box center [146, 721] width 54 height 14
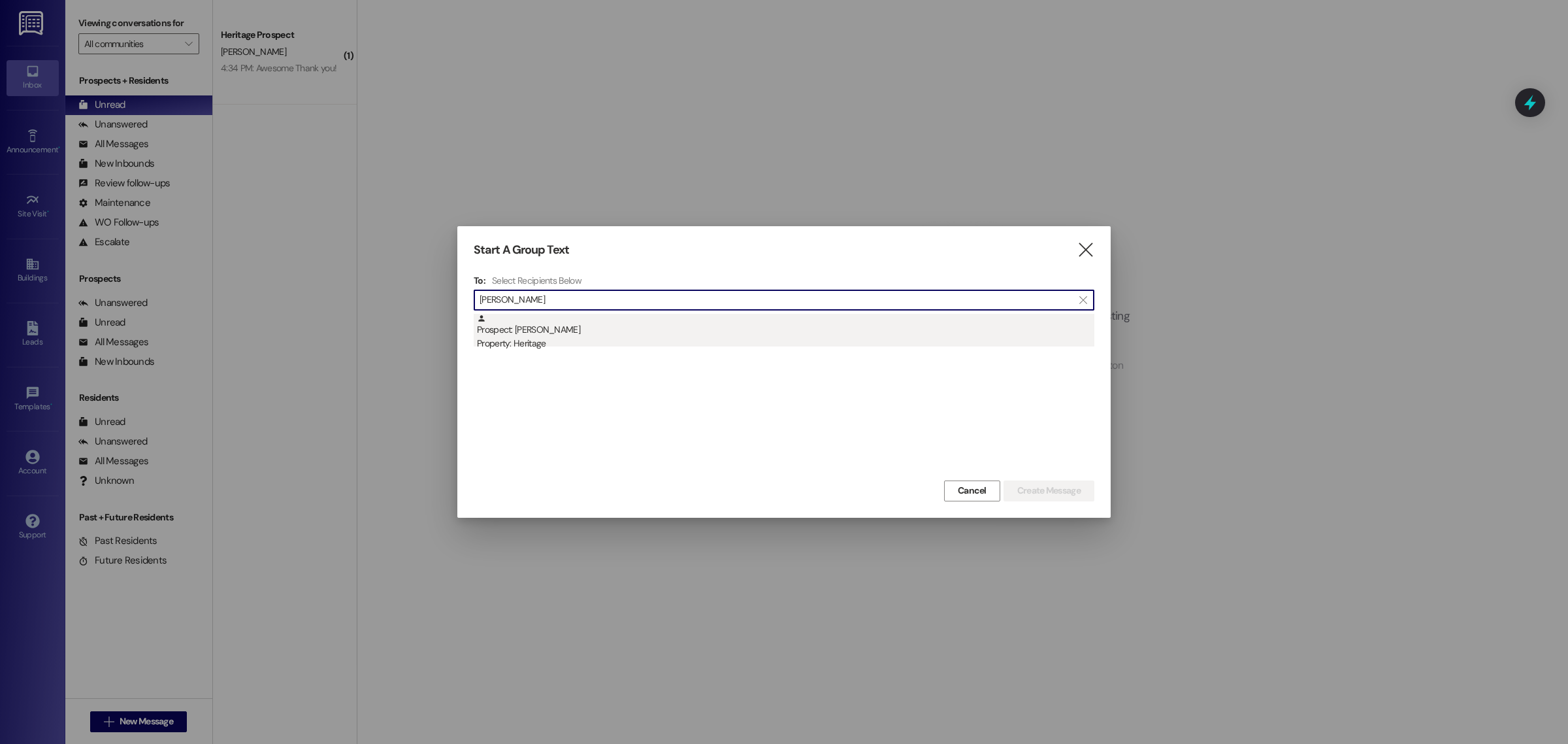
type input "joanne ito"
click at [537, 330] on div "Prospect: Joanne Ito Property: Heritage" at bounding box center [786, 332] width 617 height 37
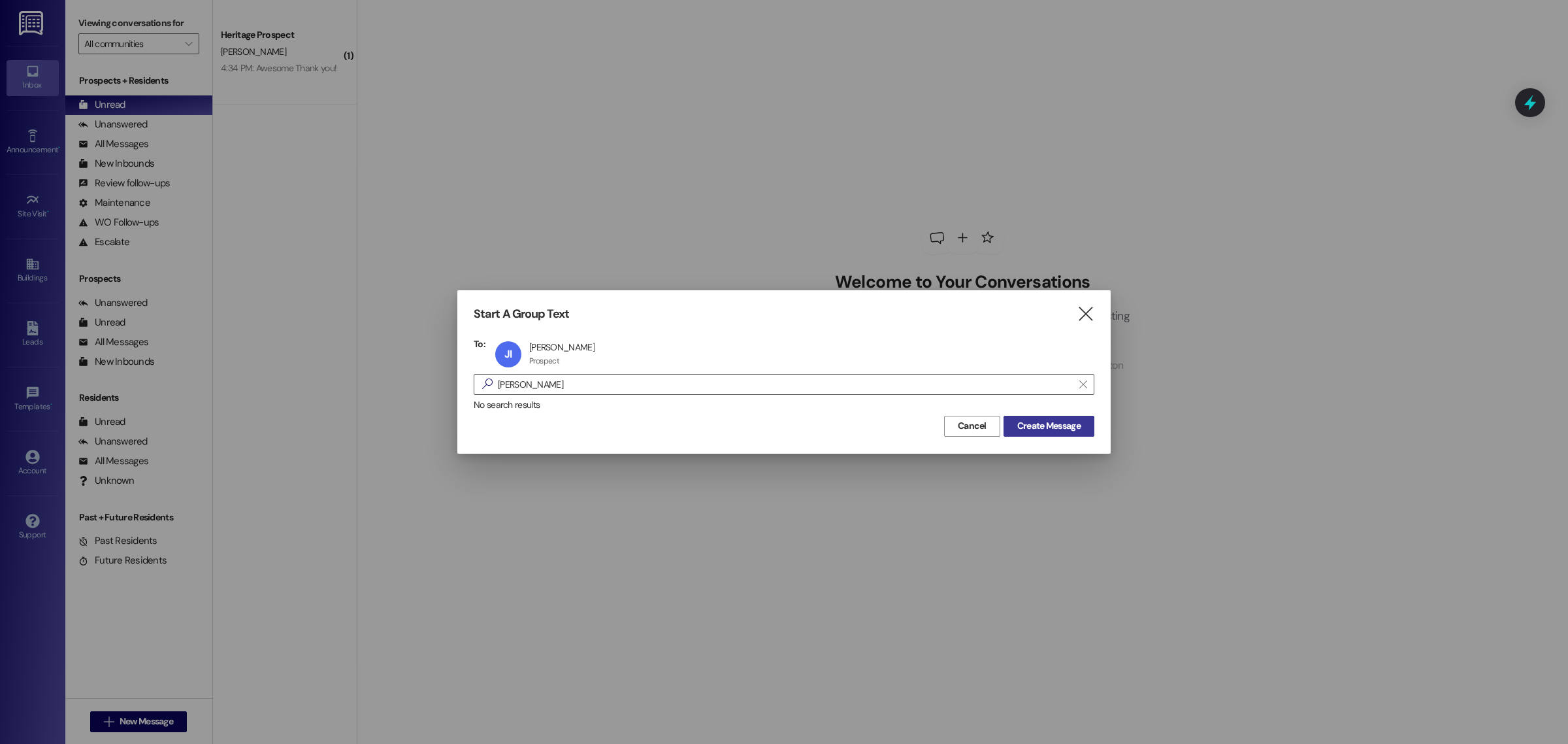
click at [1086, 425] on button "Create Message" at bounding box center [1048, 427] width 91 height 21
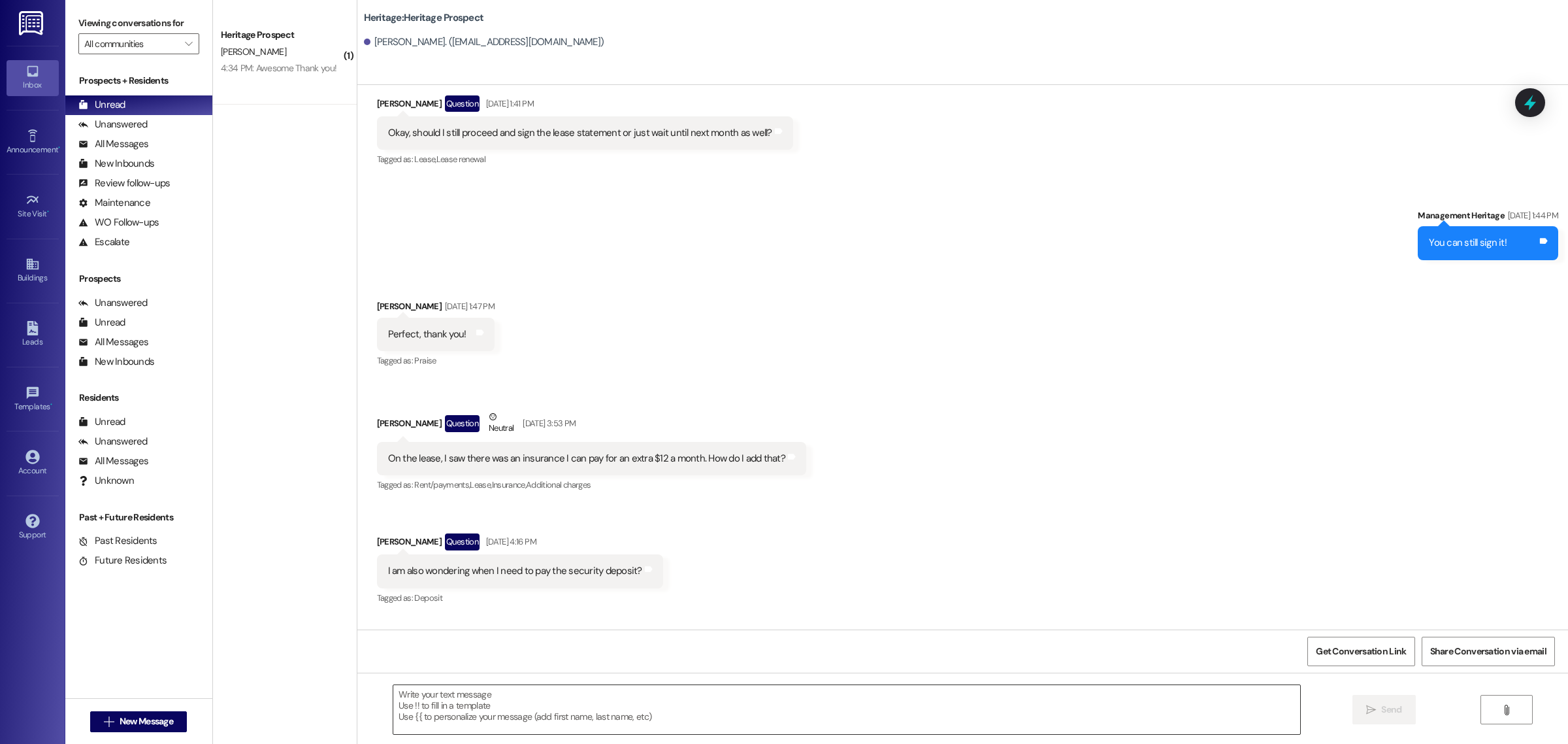
scroll to position [1398, 0]
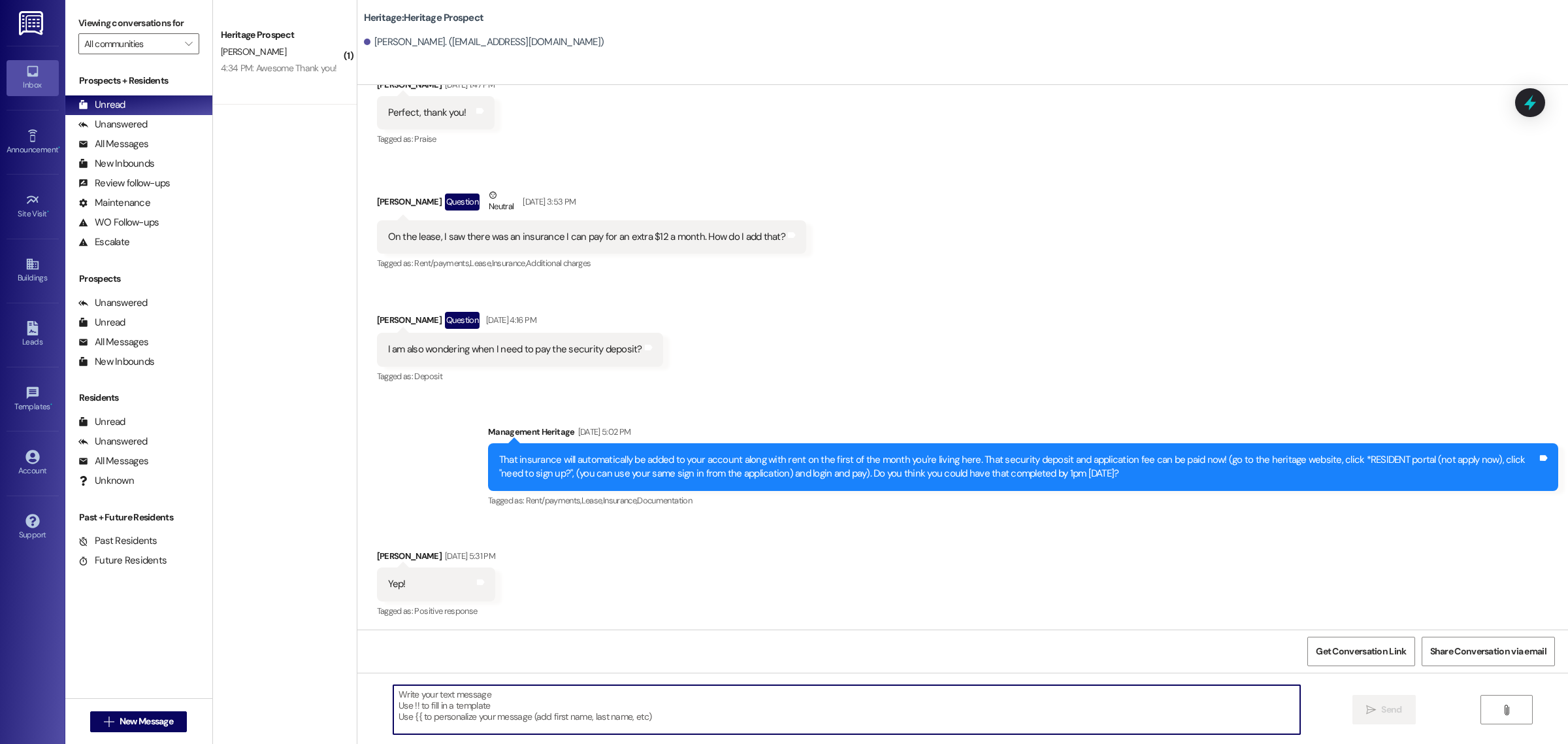
click at [548, 717] on textarea at bounding box center [846, 710] width 907 height 49
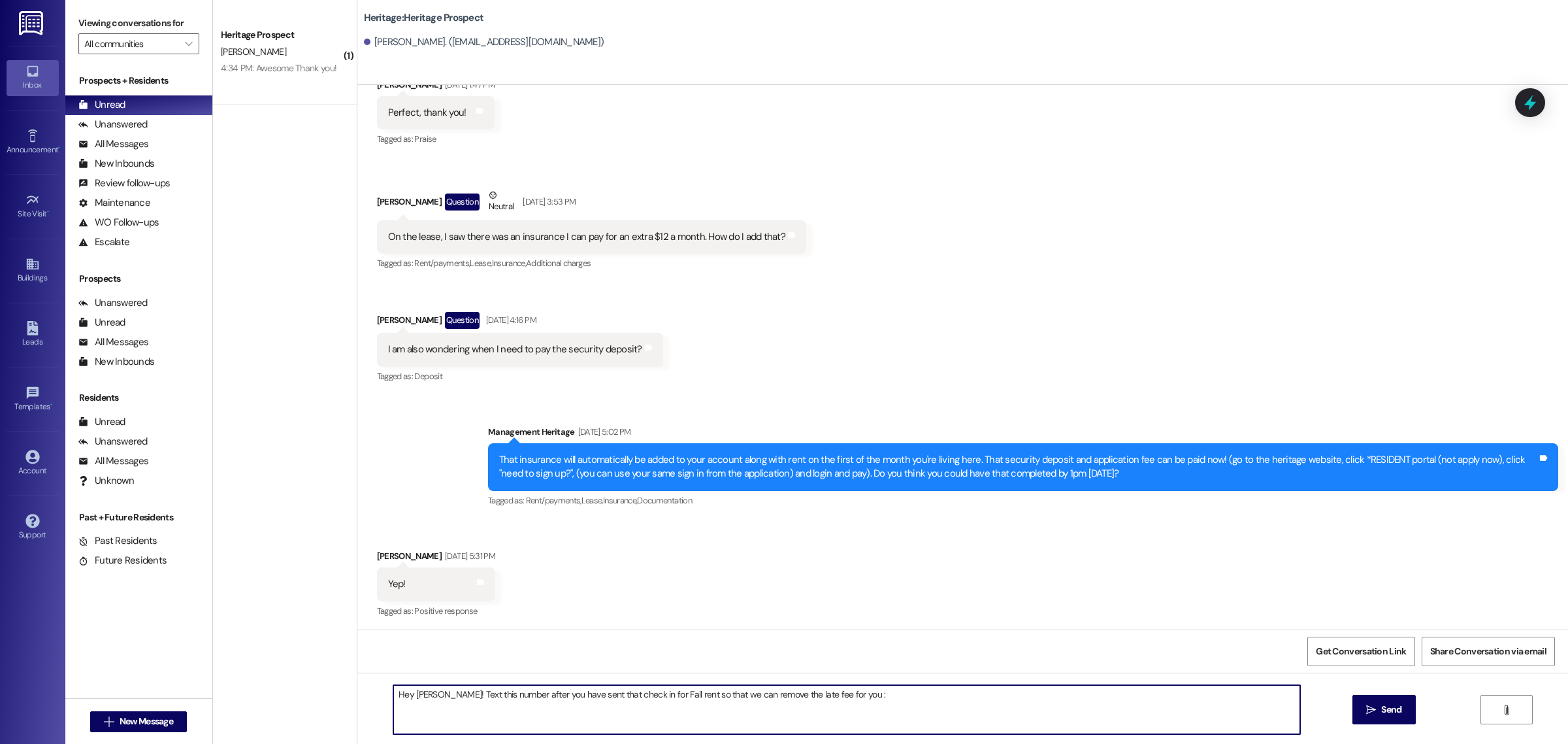
type textarea "Hey Joanne! Text this number after you have sent that check in for Fall rent so…"
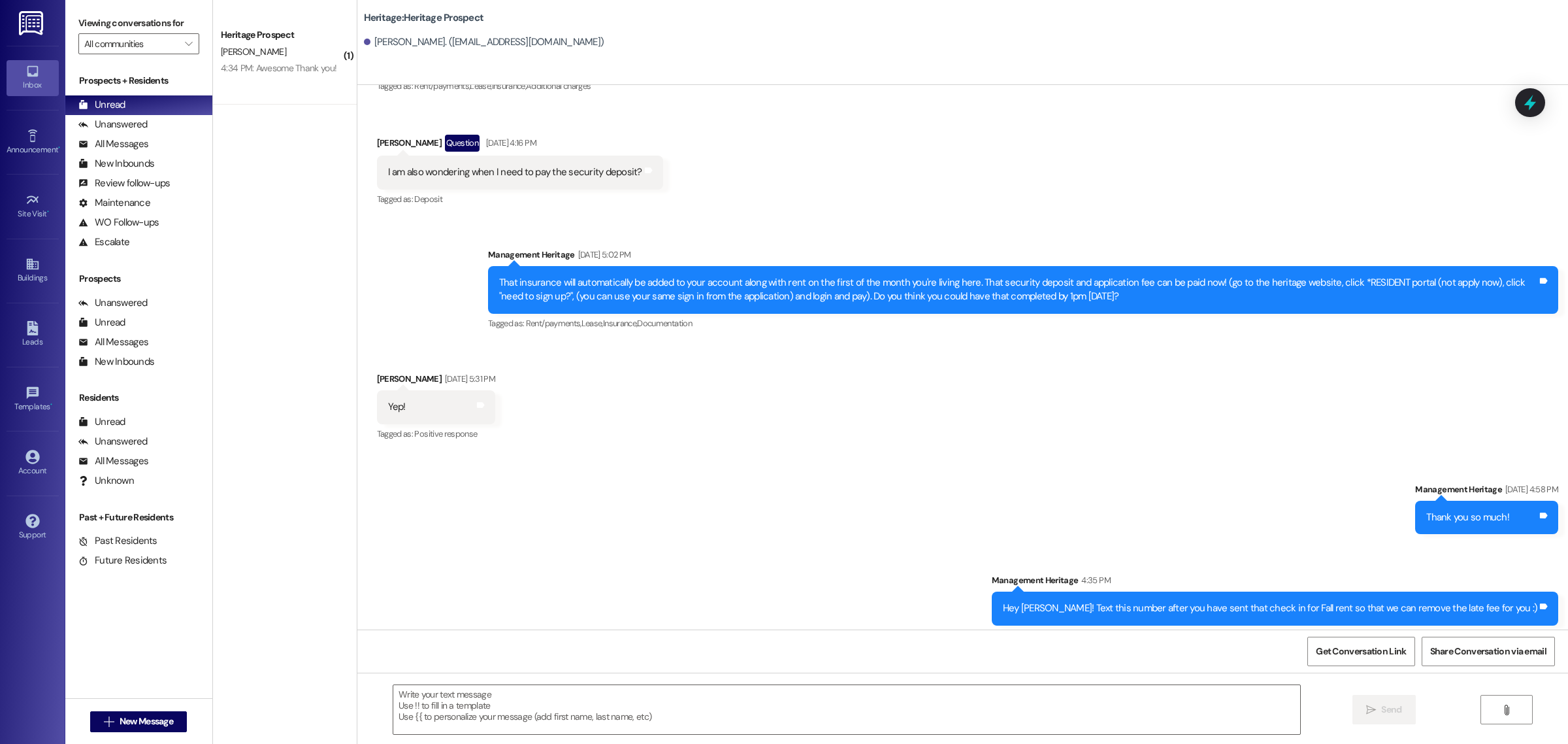
scroll to position [1581, 0]
